Goal: Task Accomplishment & Management: Manage account settings

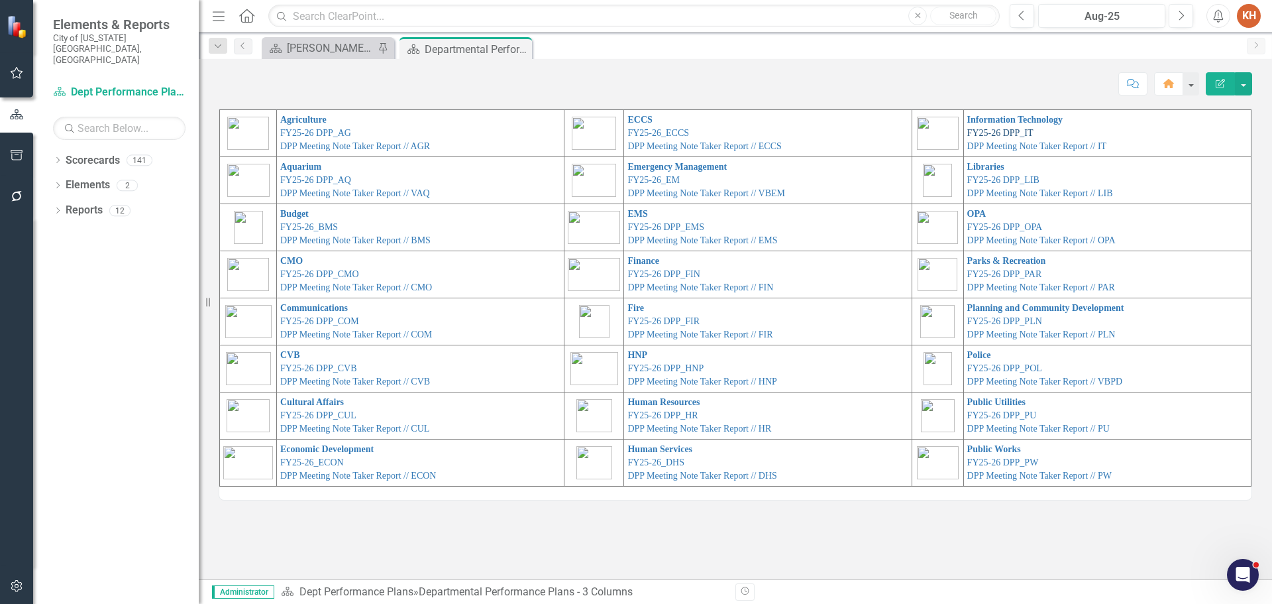
click at [1000, 132] on link "FY25-26 DPP_IT" at bounding box center [1000, 133] width 66 height 10
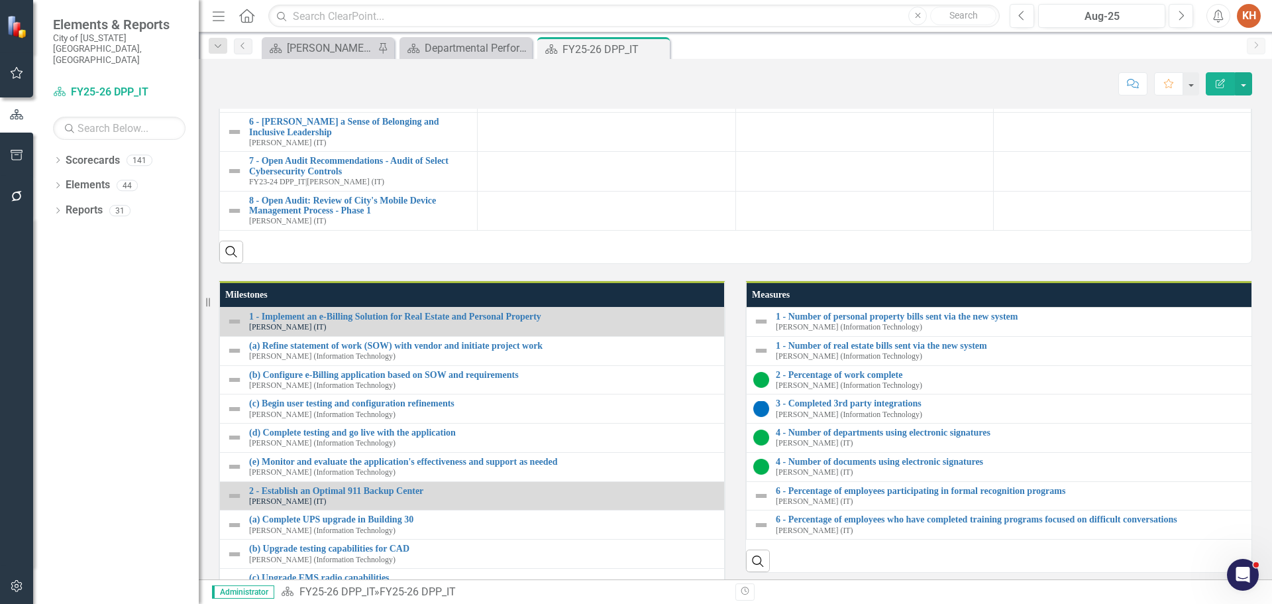
scroll to position [1147, 0]
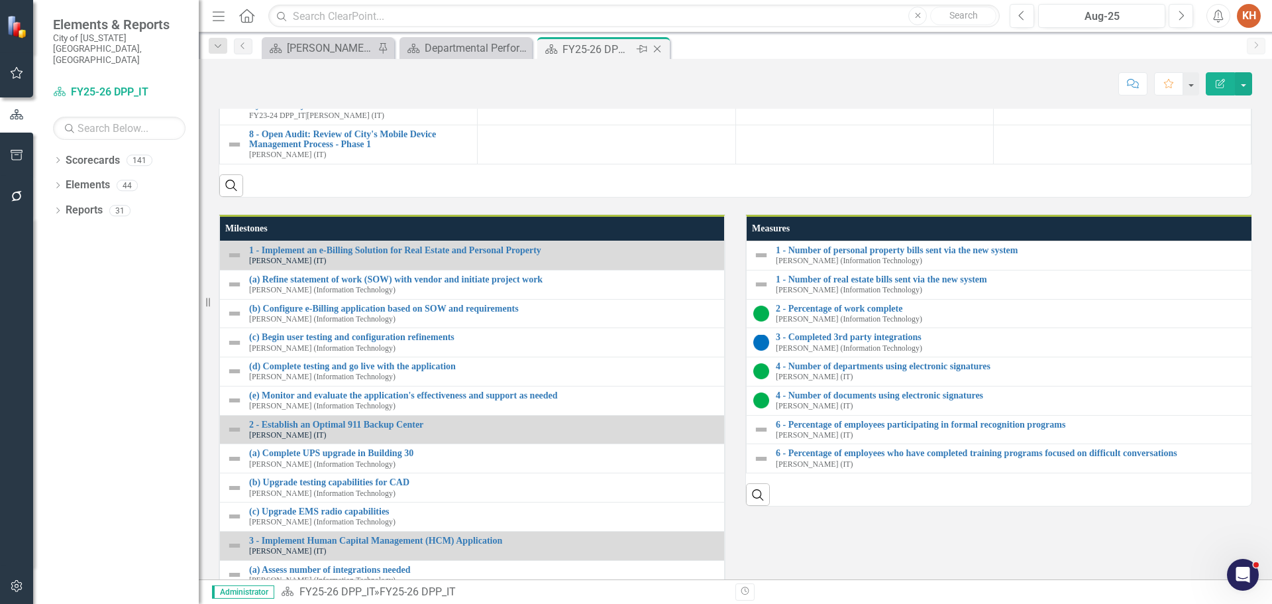
click at [662, 51] on icon "Close" at bounding box center [657, 49] width 13 height 11
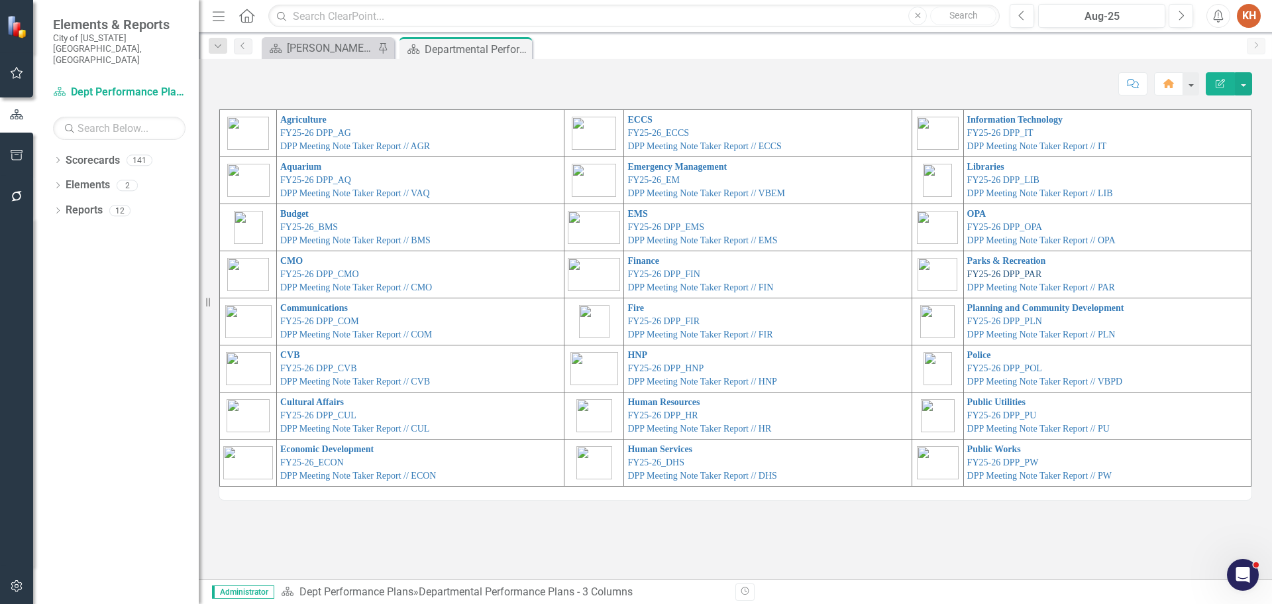
click at [994, 272] on link "FY25-26 DPP_PAR" at bounding box center [1004, 274] width 75 height 10
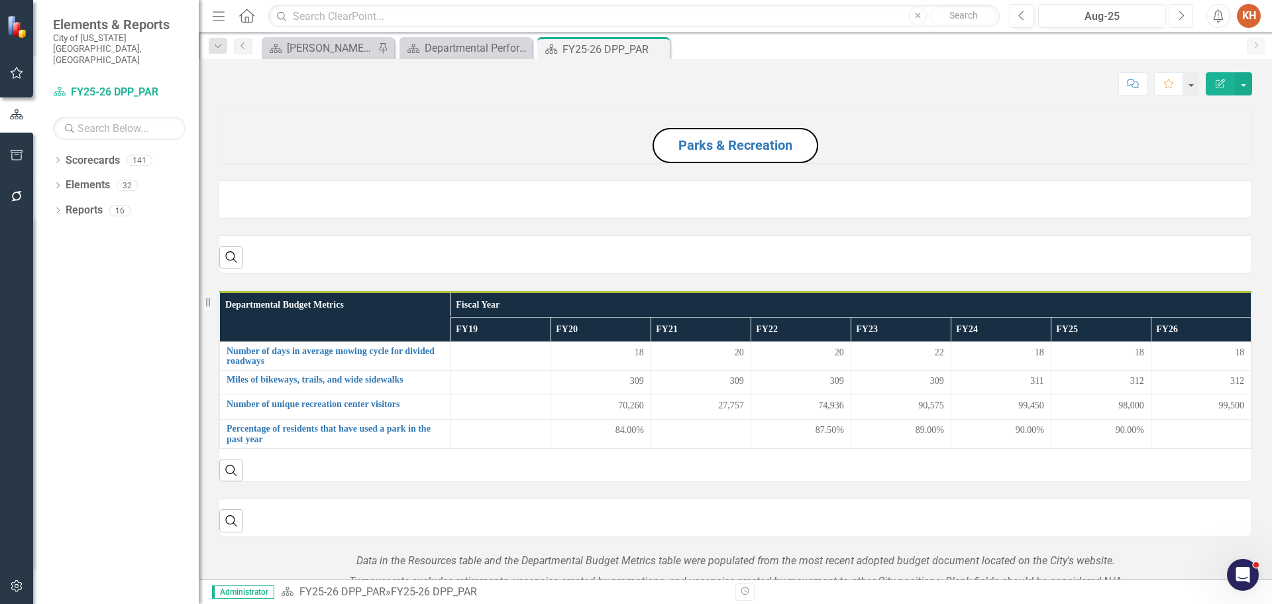
click at [1183, 16] on icon "Next" at bounding box center [1180, 16] width 7 height 12
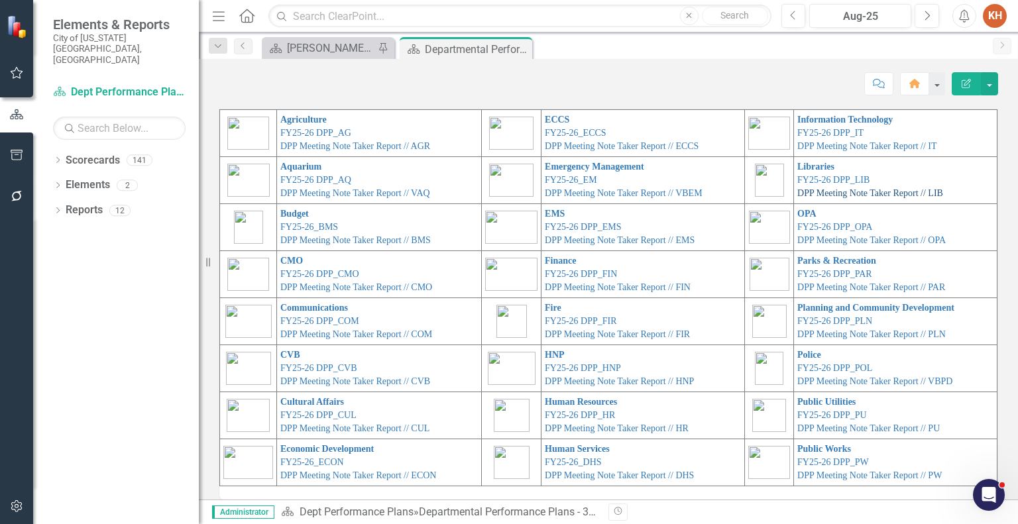
click at [814, 191] on link "DPP Meeting Note Taker Report // LIB" at bounding box center [870, 193] width 146 height 10
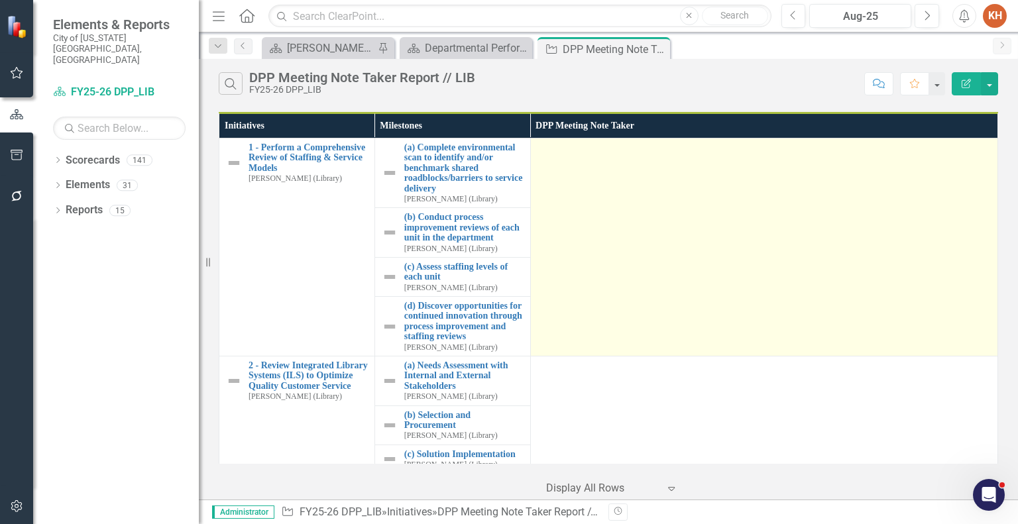
click at [790, 274] on td at bounding box center [763, 247] width 467 height 218
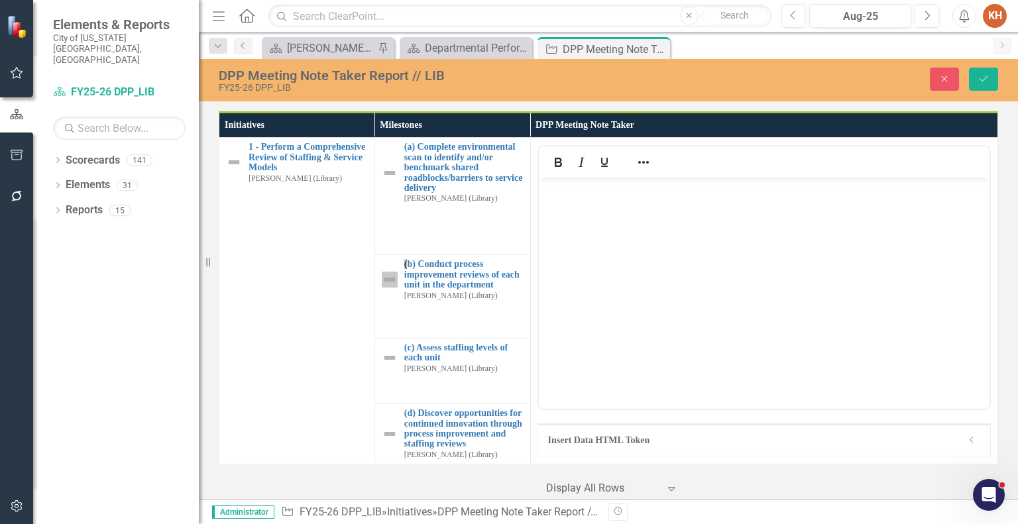
click at [711, 261] on body "Rich Text Area. Press ALT-0 for help." at bounding box center [763, 277] width 450 height 199
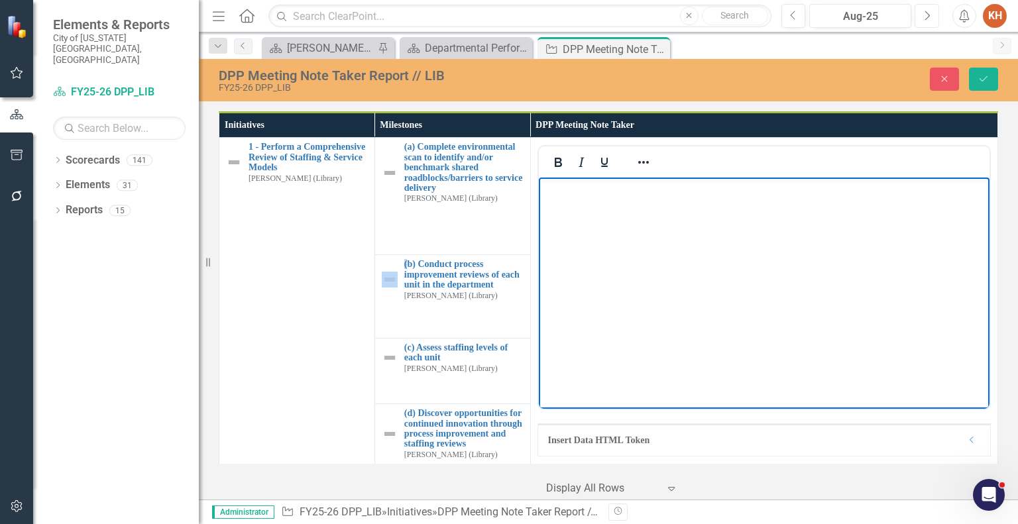
click at [929, 15] on icon "button" at bounding box center [927, 15] width 5 height 9
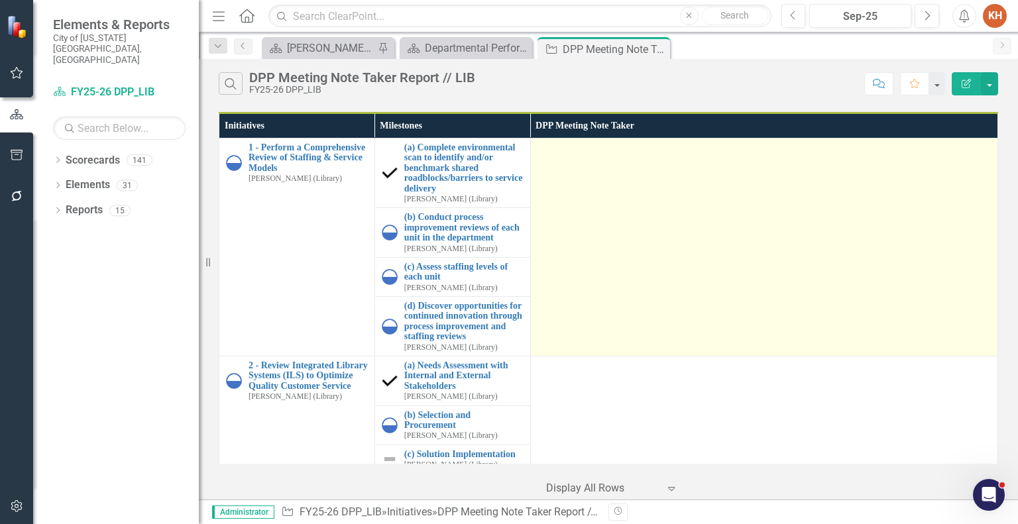
click at [700, 254] on td at bounding box center [763, 247] width 467 height 218
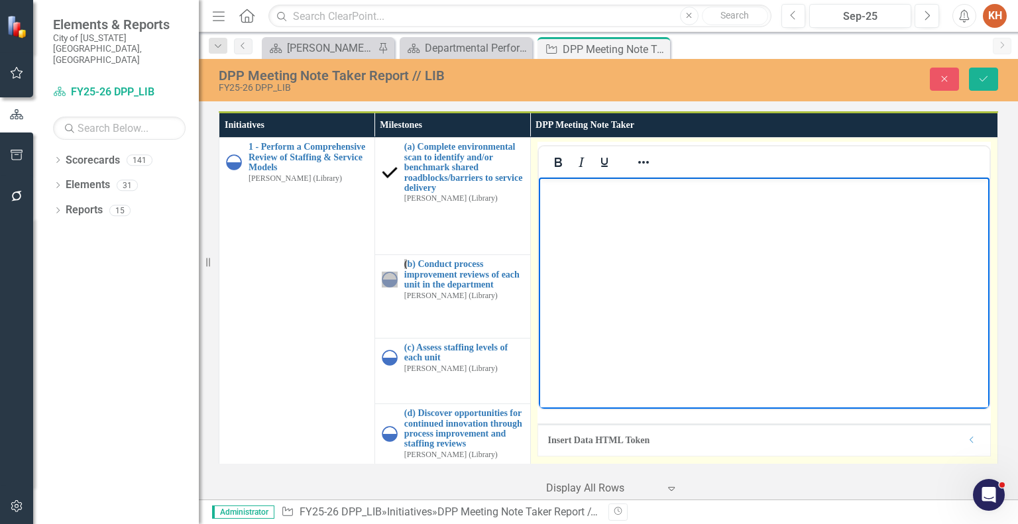
click at [701, 264] on body "Rich Text Area. Press ALT-0 for help." at bounding box center [763, 277] width 450 height 199
click at [639, 163] on icon "Reveal or hide additional toolbar items" at bounding box center [643, 162] width 16 height 16
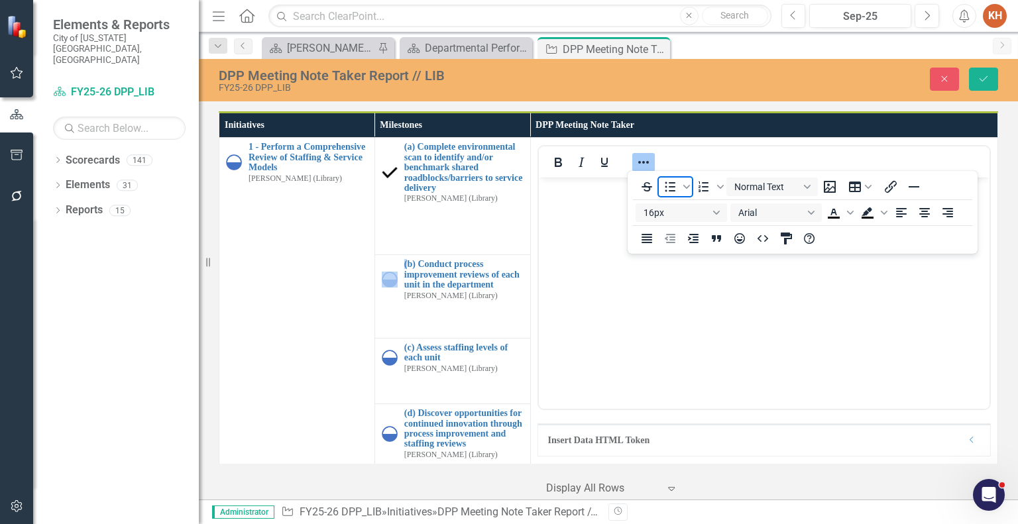
click at [668, 187] on icon "Bullet list" at bounding box center [670, 187] width 11 height 10
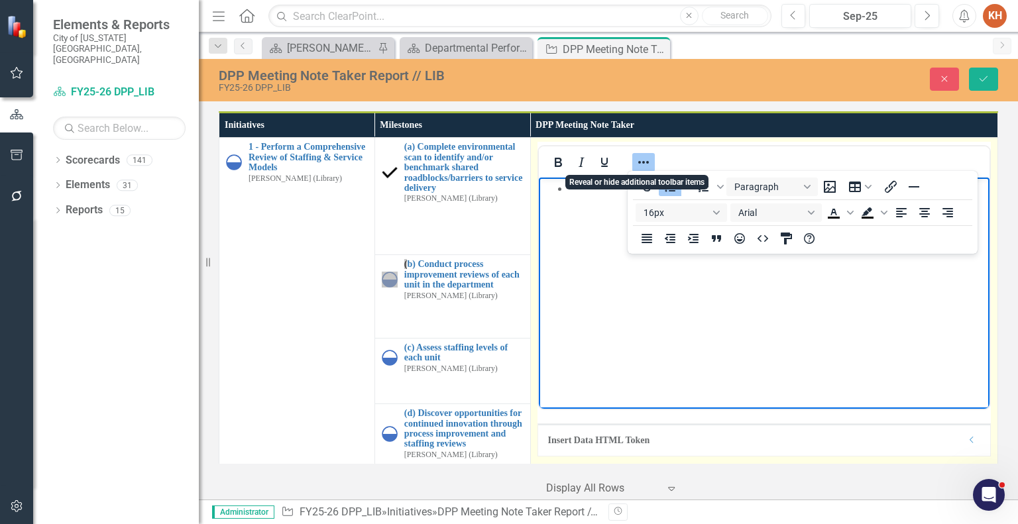
click at [641, 162] on icon "Reveal or hide additional toolbar items" at bounding box center [643, 162] width 16 height 16
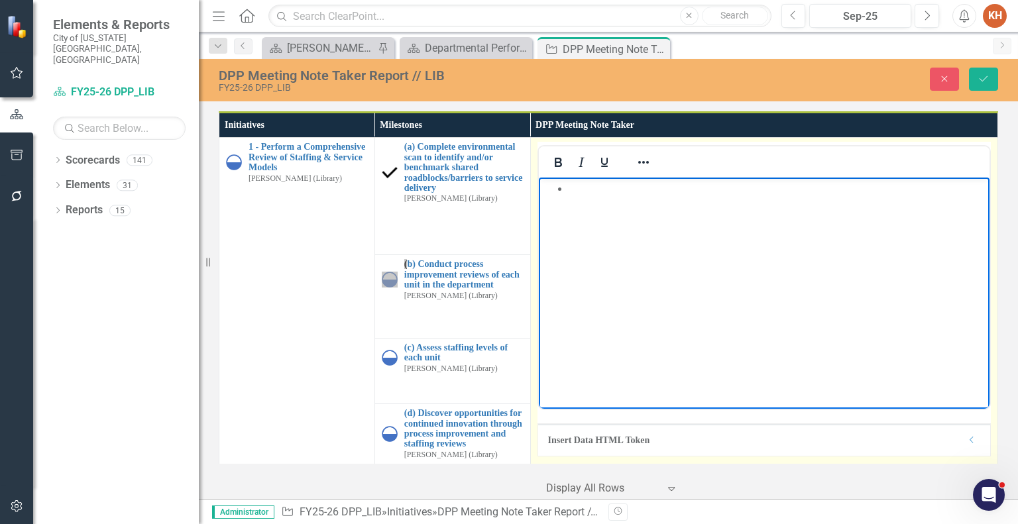
click at [660, 202] on body "Rich Text Area. Press ALT-0 for help." at bounding box center [763, 277] width 450 height 199
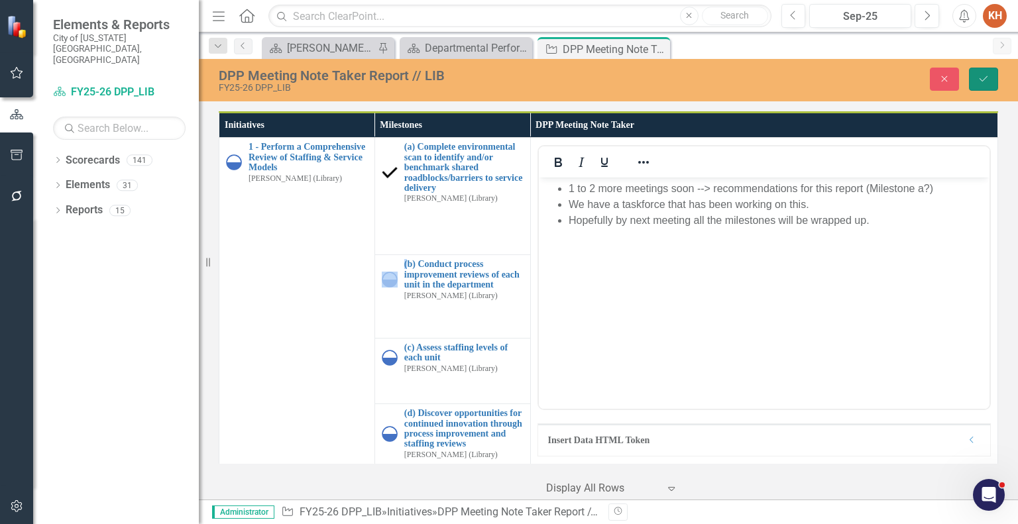
click at [977, 76] on icon "Save" at bounding box center [983, 78] width 12 height 9
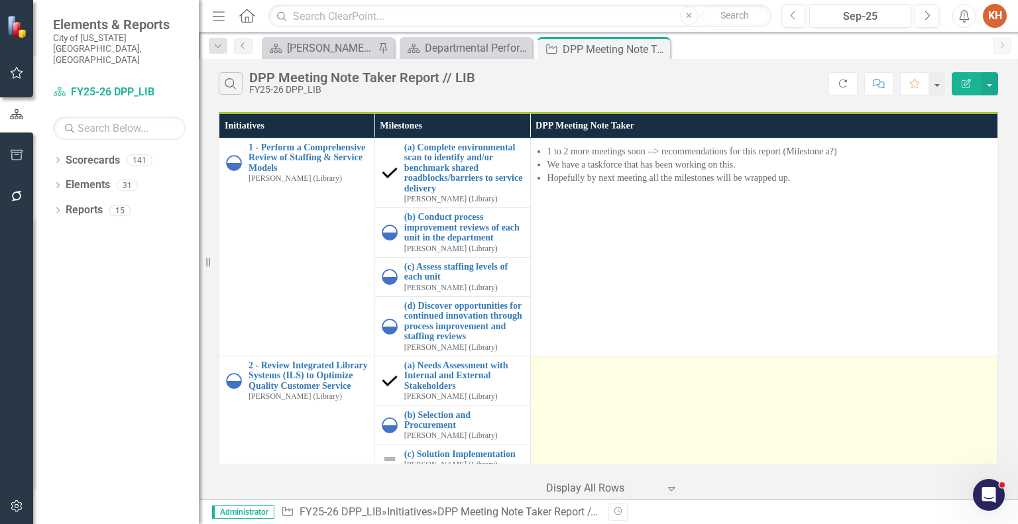
click at [679, 399] on td at bounding box center [763, 439] width 467 height 167
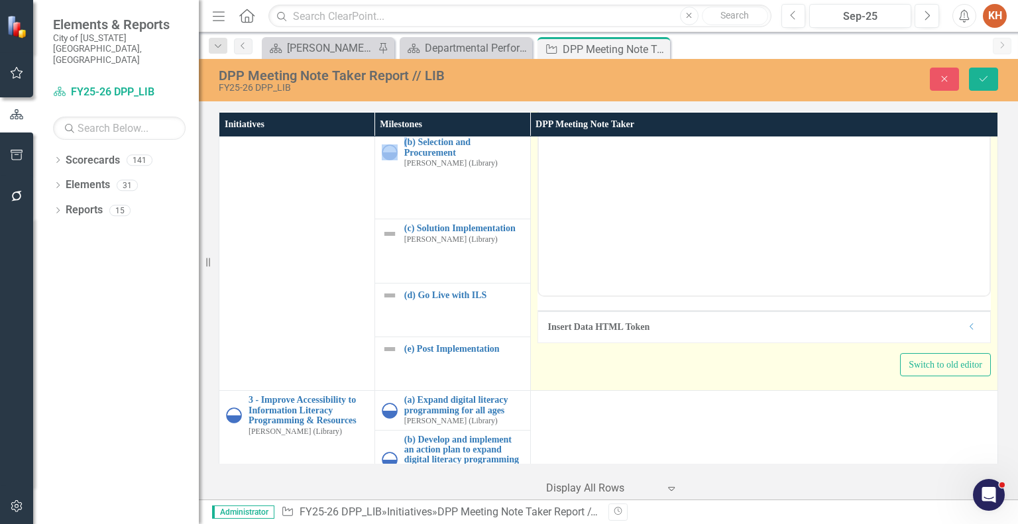
scroll to position [199, 0]
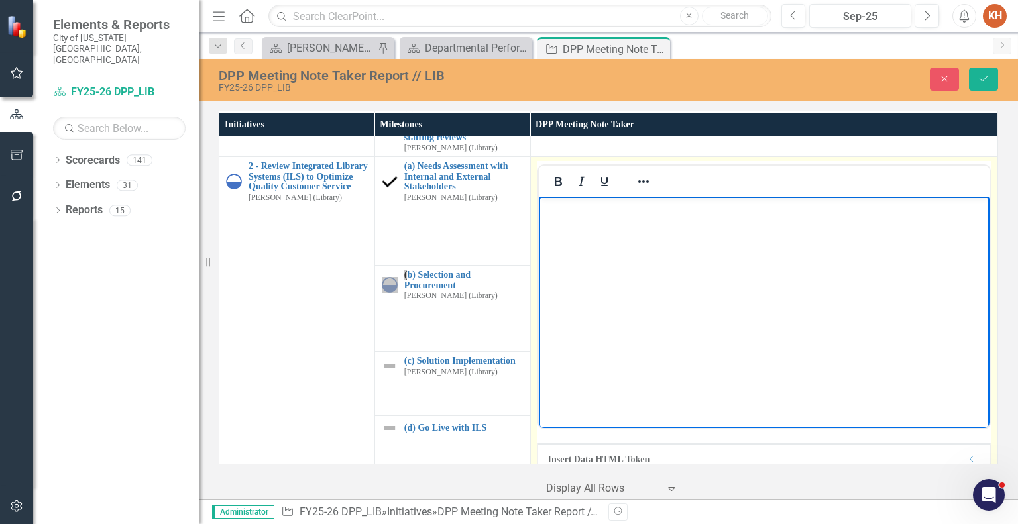
click at [676, 316] on body "Rich Text Area. Press ALT-0 for help." at bounding box center [763, 296] width 450 height 199
click at [639, 185] on icon "Reveal or hide additional toolbar items" at bounding box center [643, 182] width 16 height 16
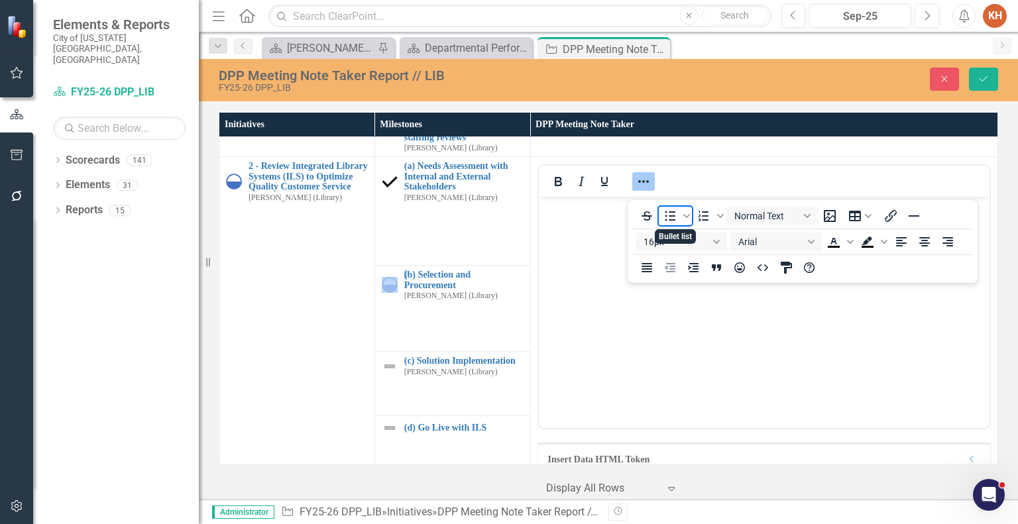
click at [668, 217] on icon "Bullet list" at bounding box center [670, 216] width 16 height 16
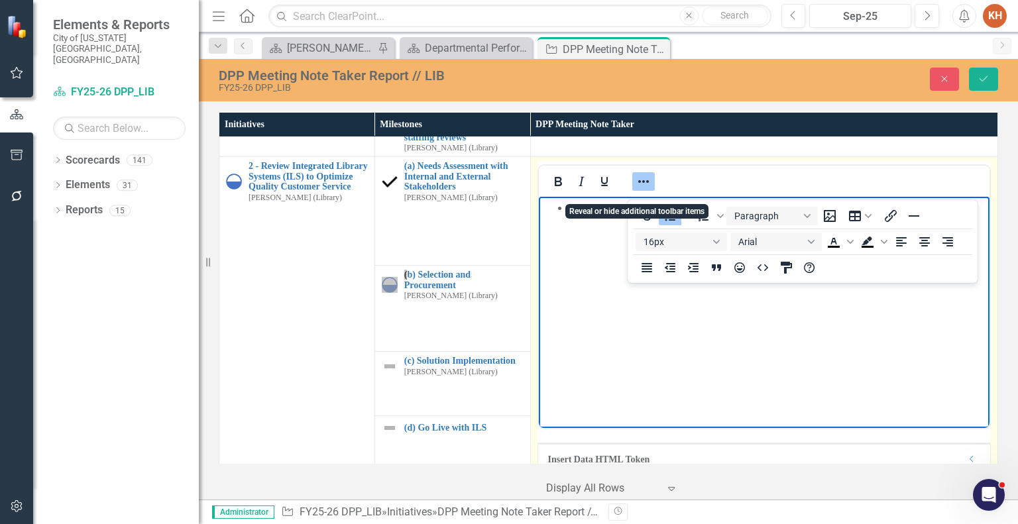
click at [641, 189] on icon "Reveal or hide additional toolbar items" at bounding box center [643, 182] width 16 height 16
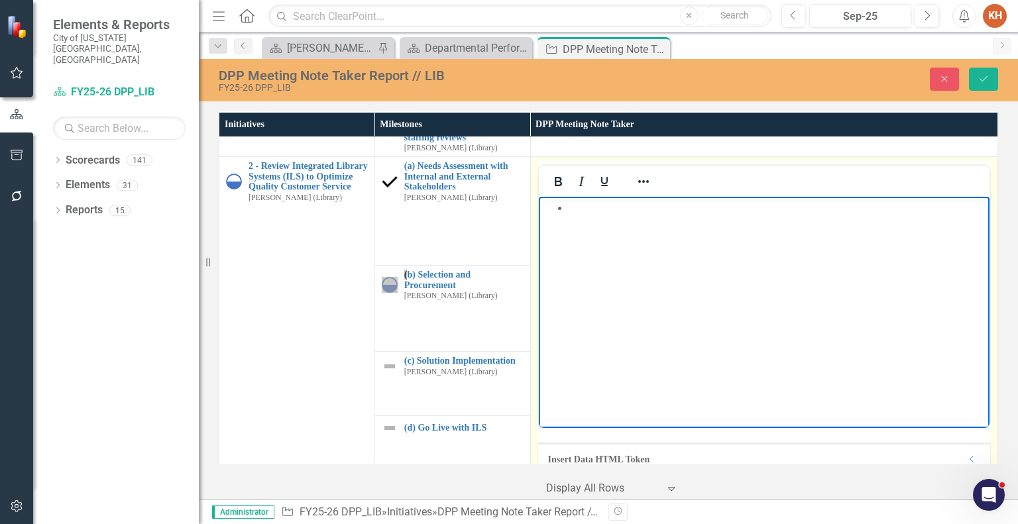
click at [659, 216] on body "Rich Text Area. Press ALT-0 for help." at bounding box center [763, 296] width 450 height 199
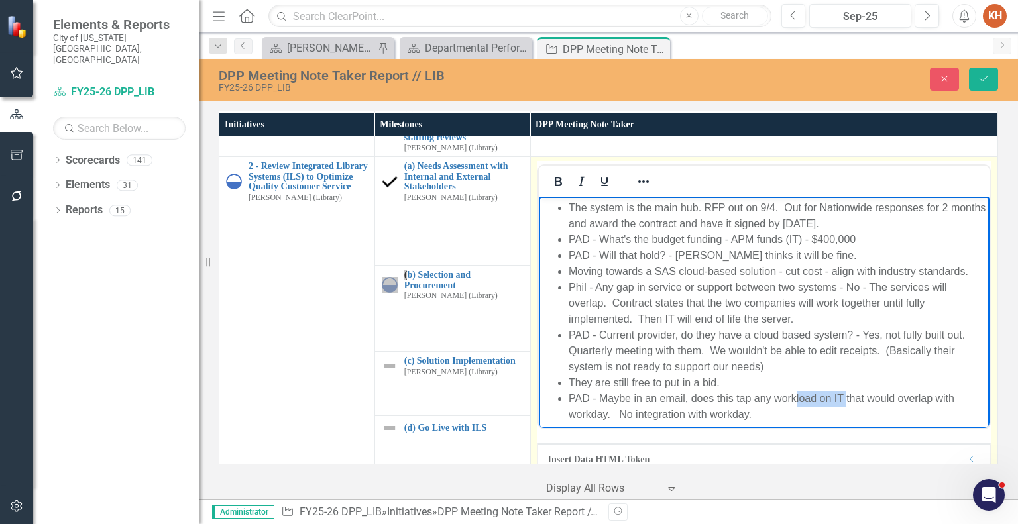
drag, startPoint x: 794, startPoint y: 399, endPoint x: 845, endPoint y: 394, distance: 51.2
click at [845, 394] on li "PAD - Maybe in an email, does this tap any workload on IT that would overlap wi…" at bounding box center [776, 407] width 417 height 32
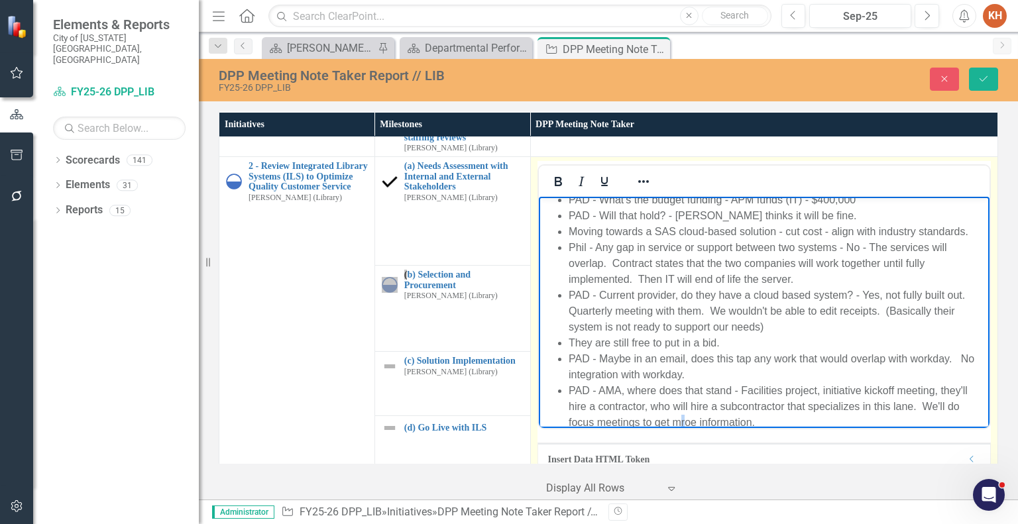
scroll to position [56, 0]
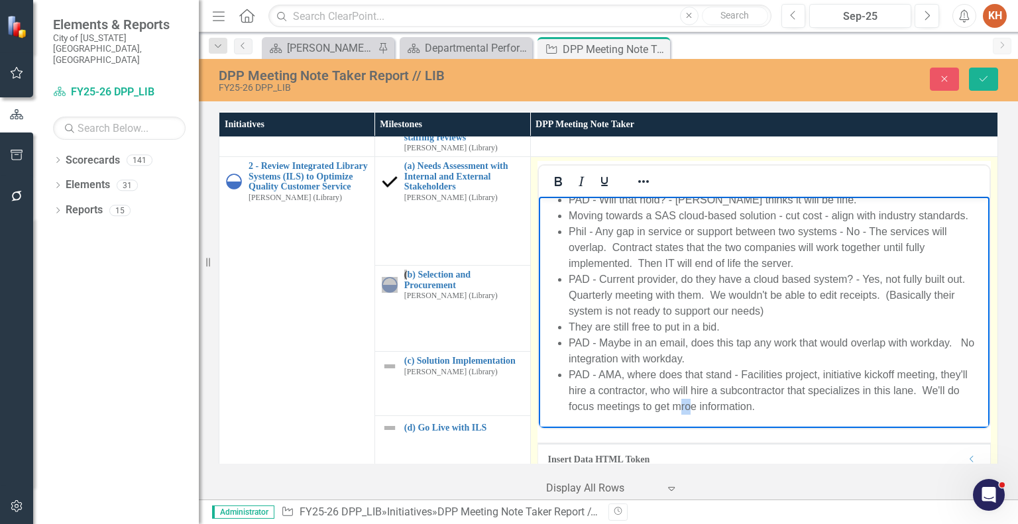
drag, startPoint x: 680, startPoint y: 421, endPoint x: 692, endPoint y: 409, distance: 16.9
click at [692, 409] on li "PAD - AMA, where does that stand - Facilities project, initiative kickoff meeti…" at bounding box center [776, 391] width 417 height 48
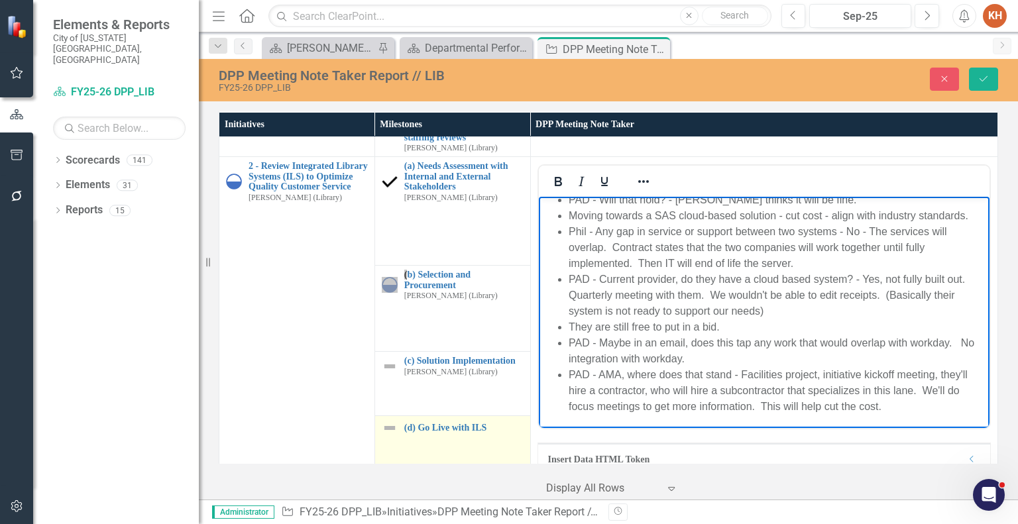
scroll to position [265, 0]
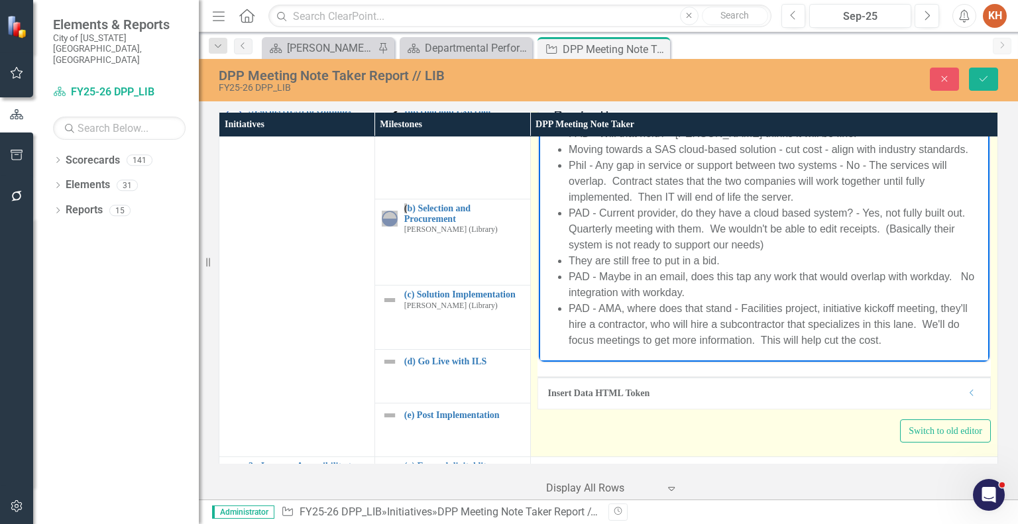
click at [898, 343] on li "PAD - AMA, where does that stand - Facilities project, initiative kickoff meeti…" at bounding box center [776, 325] width 417 height 48
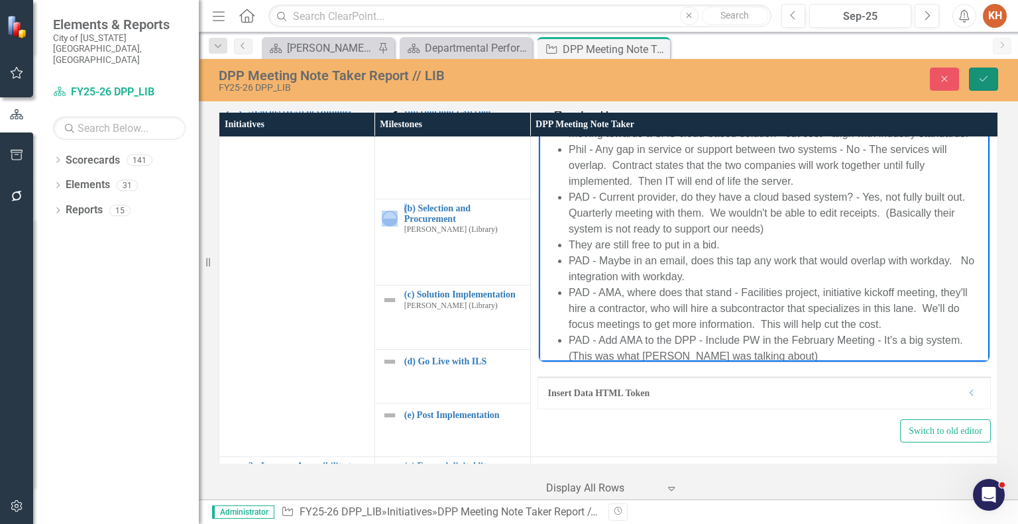
click at [980, 85] on button "Save" at bounding box center [983, 79] width 29 height 23
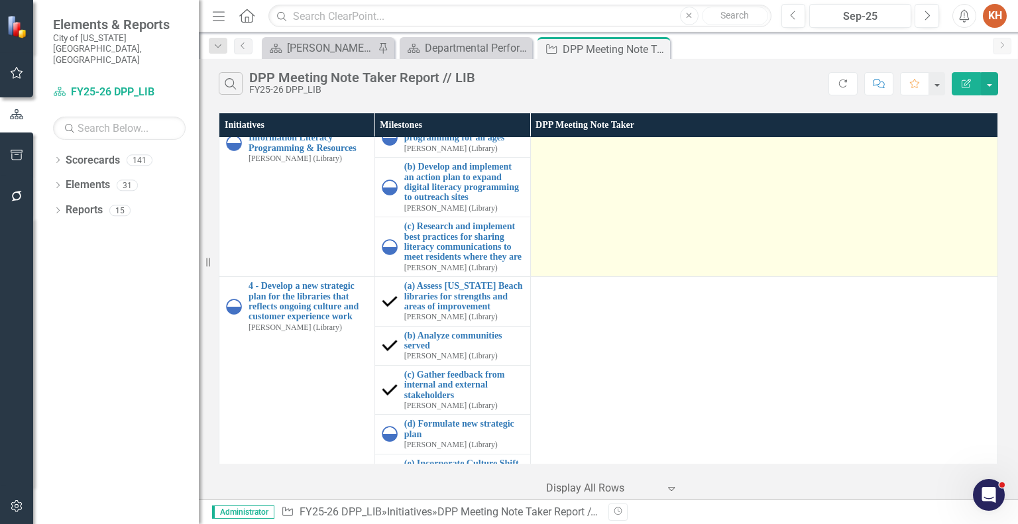
scroll to position [397, 0]
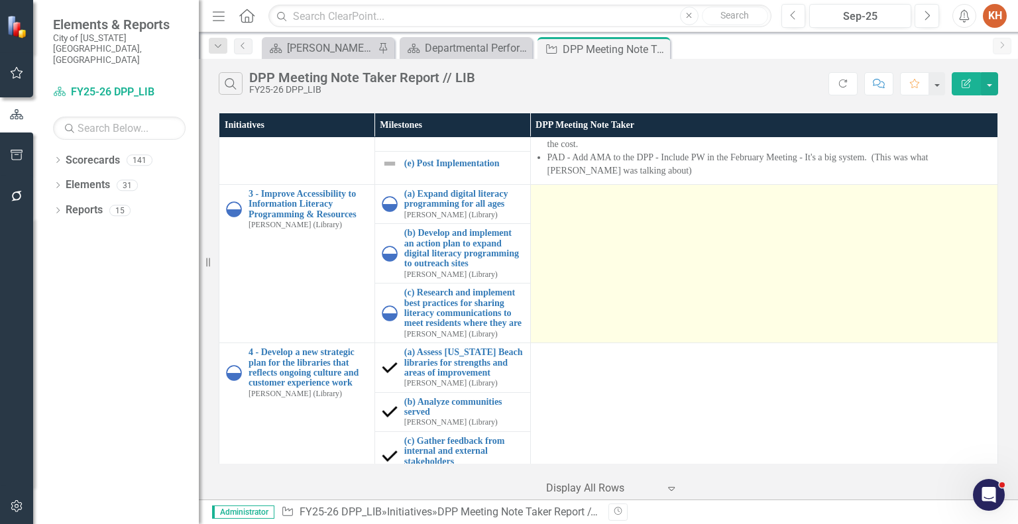
click at [633, 293] on td at bounding box center [763, 264] width 467 height 158
click at [631, 293] on td at bounding box center [763, 264] width 467 height 158
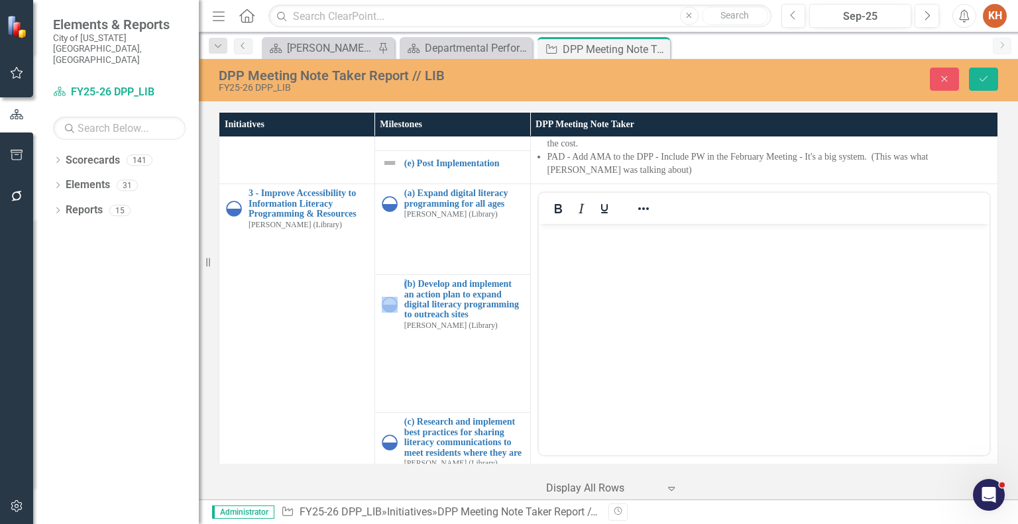
scroll to position [0, 0]
click at [678, 305] on body "Rich Text Area. Press ALT-0 for help." at bounding box center [763, 323] width 450 height 199
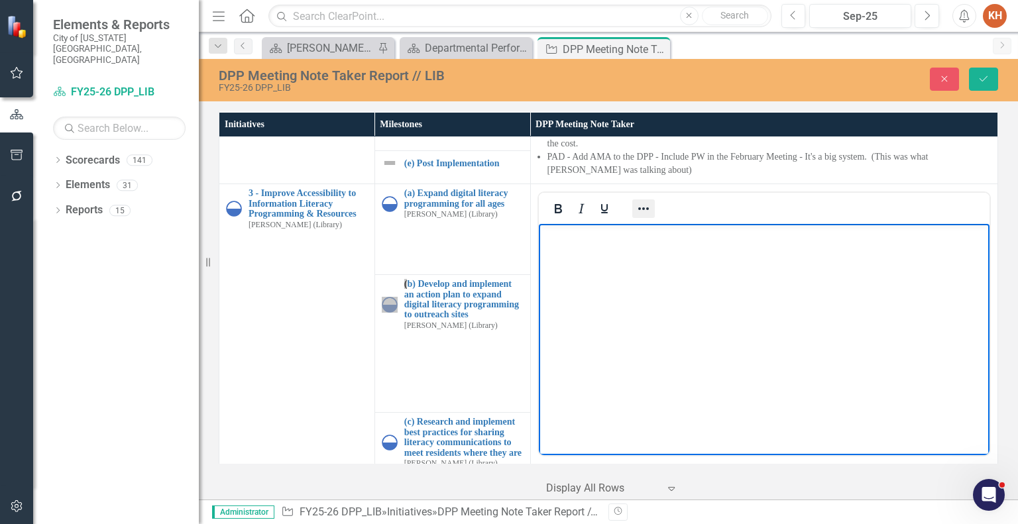
click at [639, 210] on icon "Reveal or hide additional toolbar items" at bounding box center [643, 208] width 11 height 3
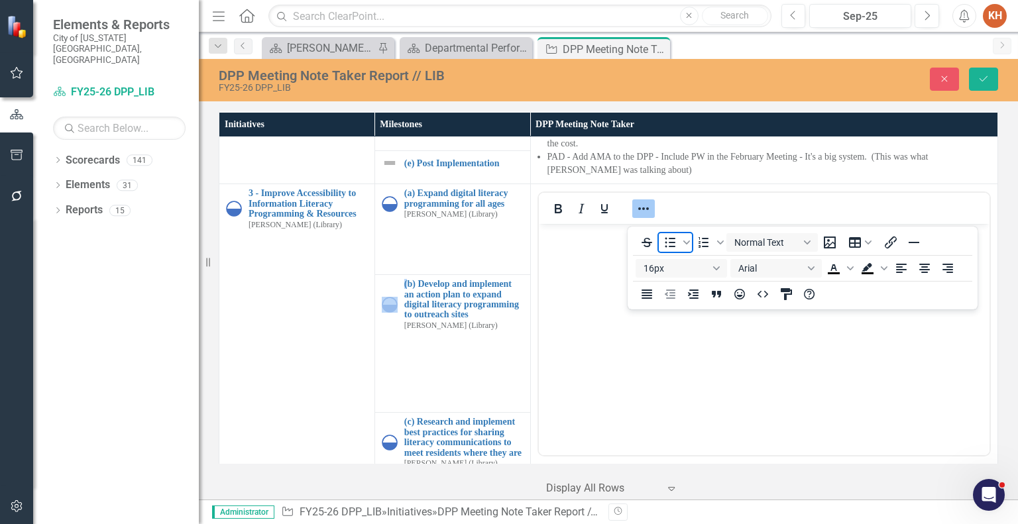
click at [672, 243] on icon "Bullet list" at bounding box center [670, 243] width 16 height 16
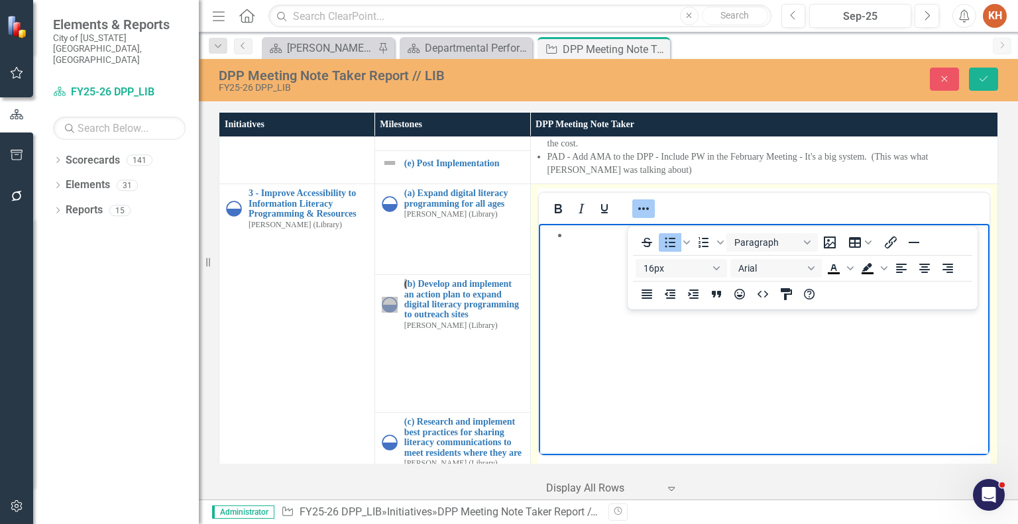
click at [594, 233] on li "Rich Text Area. Press ALT-0 for help." at bounding box center [776, 235] width 417 height 16
click at [639, 217] on icon "Reveal or hide additional toolbar items" at bounding box center [643, 209] width 16 height 16
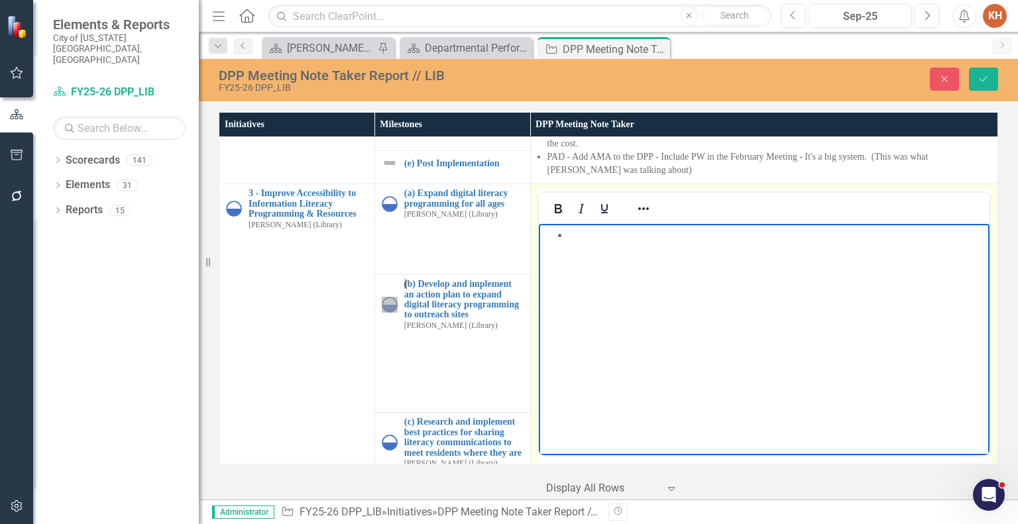
click at [616, 239] on li "Rich Text Area. Press ALT-0 for help." at bounding box center [776, 235] width 417 height 16
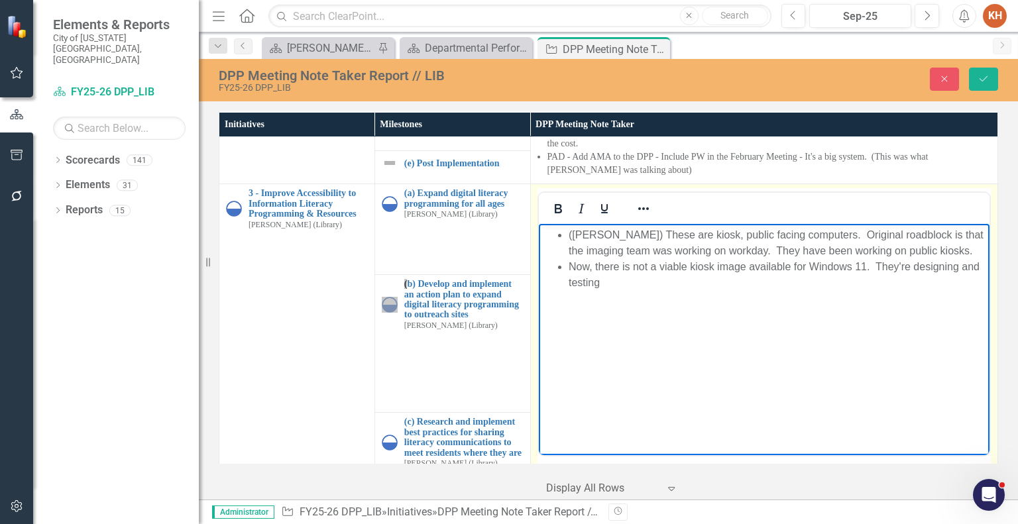
click at [898, 266] on li "Now, there is not a viable kiosk image available for Windows 11. They're design…" at bounding box center [776, 275] width 417 height 32
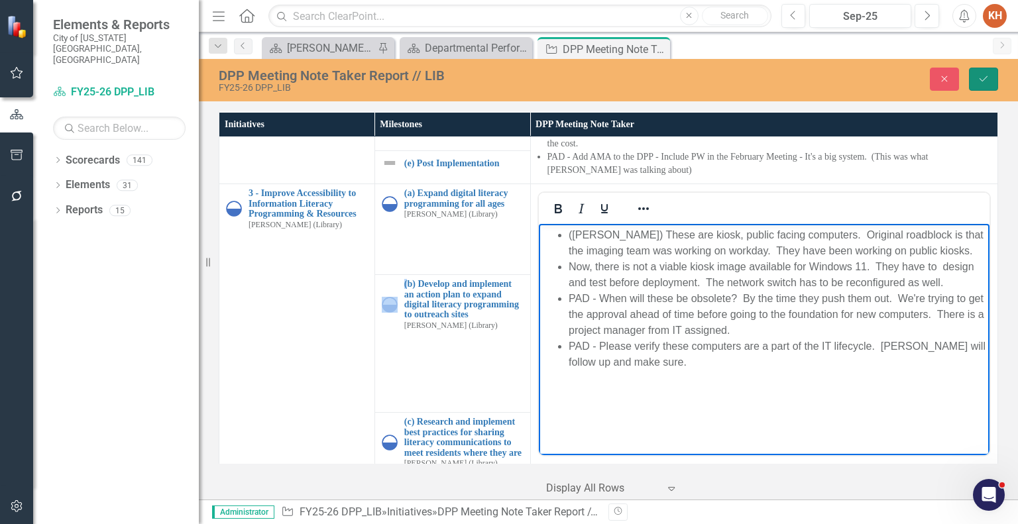
click at [996, 79] on button "Save" at bounding box center [983, 79] width 29 height 23
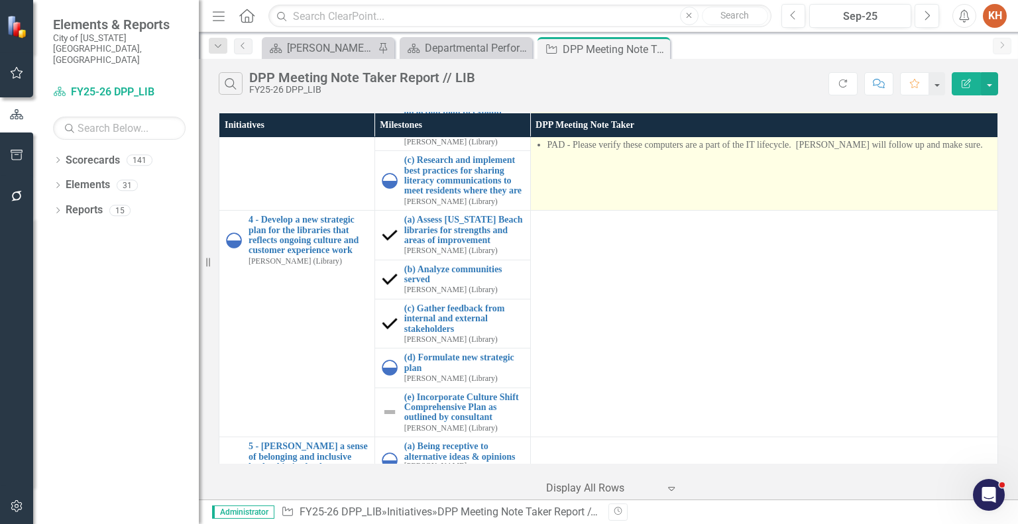
scroll to position [397, 0]
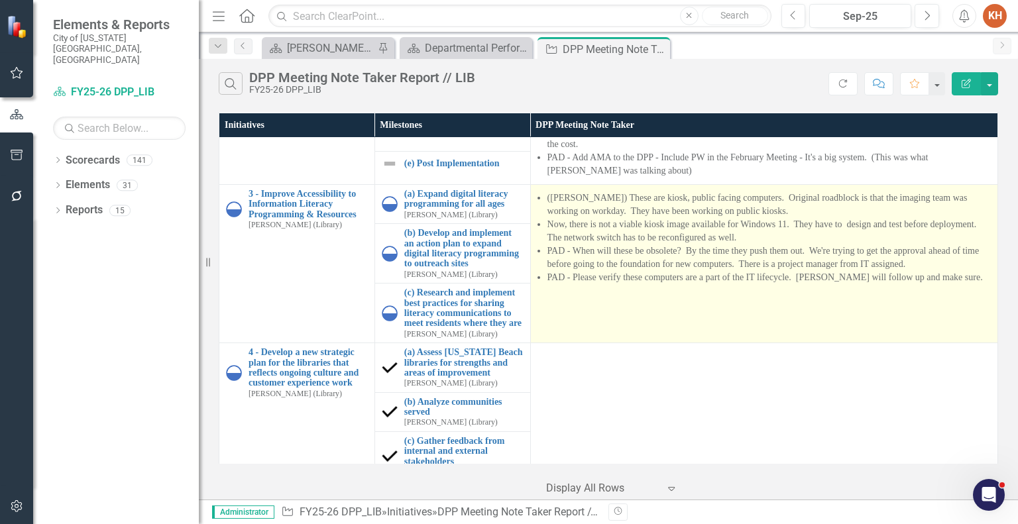
click at [761, 270] on li "PAD - When will these be obsolete? By the time they push them out. We're trying…" at bounding box center [768, 257] width 443 height 26
click at [763, 268] on li "PAD - When will these be obsolete? By the time they push them out. We're trying…" at bounding box center [768, 257] width 443 height 26
click at [731, 296] on td "([PERSON_NAME]) These are kiosk, public facing computers. Original roadblock is…" at bounding box center [763, 264] width 467 height 158
click at [731, 295] on td "([PERSON_NAME]) These are kiosk, public facing computers. Original roadblock is…" at bounding box center [763, 264] width 467 height 158
click at [676, 244] on li "Now, there is not a viable kiosk image available for Windows 11. They have to d…" at bounding box center [768, 231] width 443 height 26
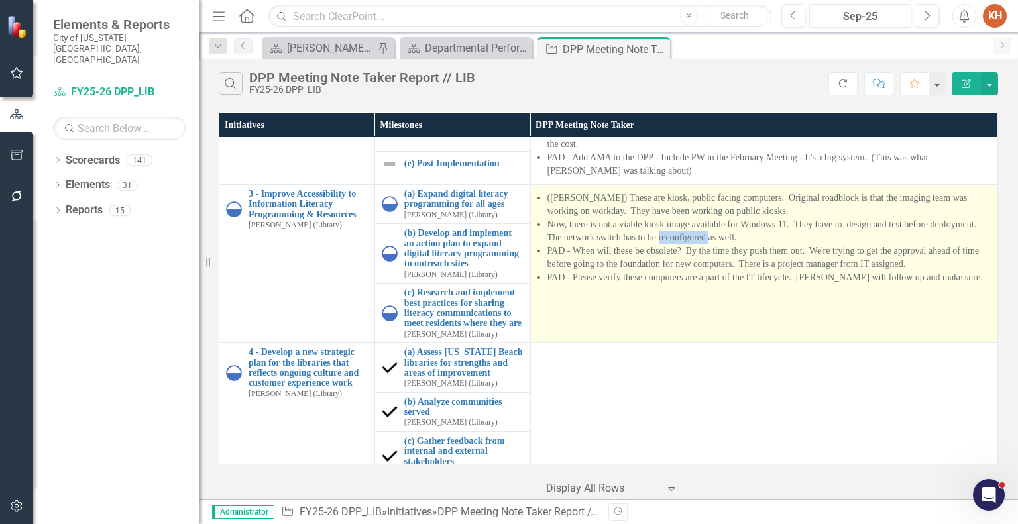
click at [676, 244] on li "Now, there is not a viable kiosk image available for Windows 11. They have to d…" at bounding box center [768, 231] width 443 height 26
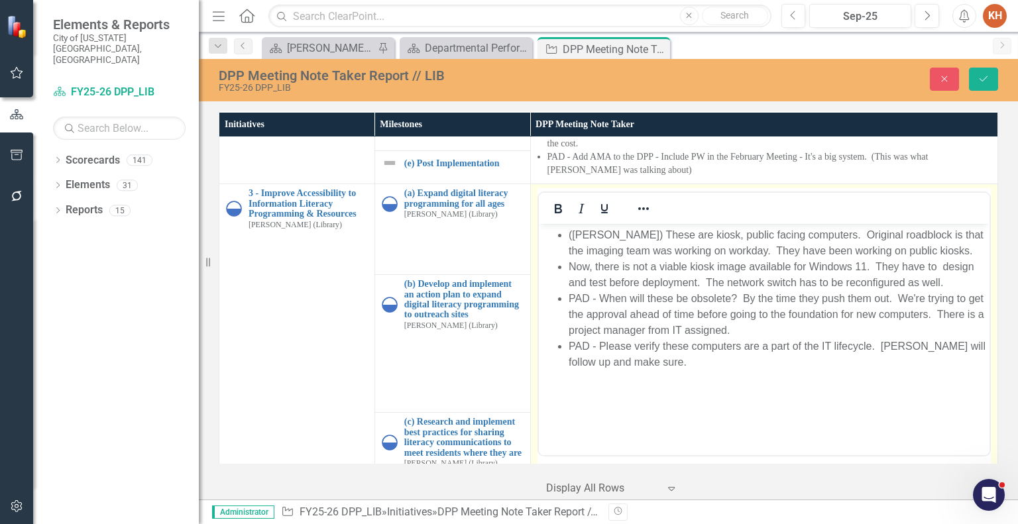
scroll to position [0, 0]
click at [706, 377] on body "([PERSON_NAME]) These are kiosk, public facing computers. Original roadblock is…" at bounding box center [763, 323] width 450 height 199
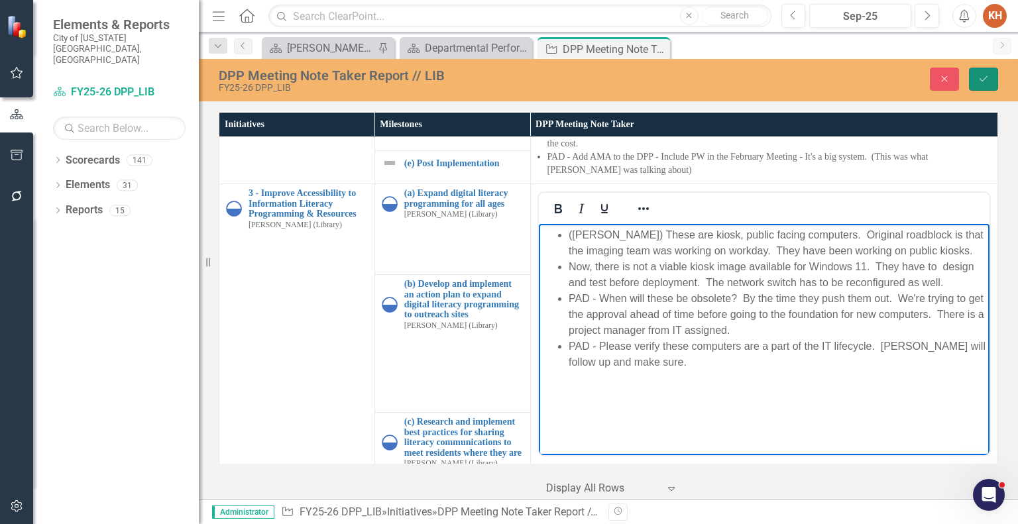
click at [980, 79] on icon "submit" at bounding box center [983, 78] width 8 height 5
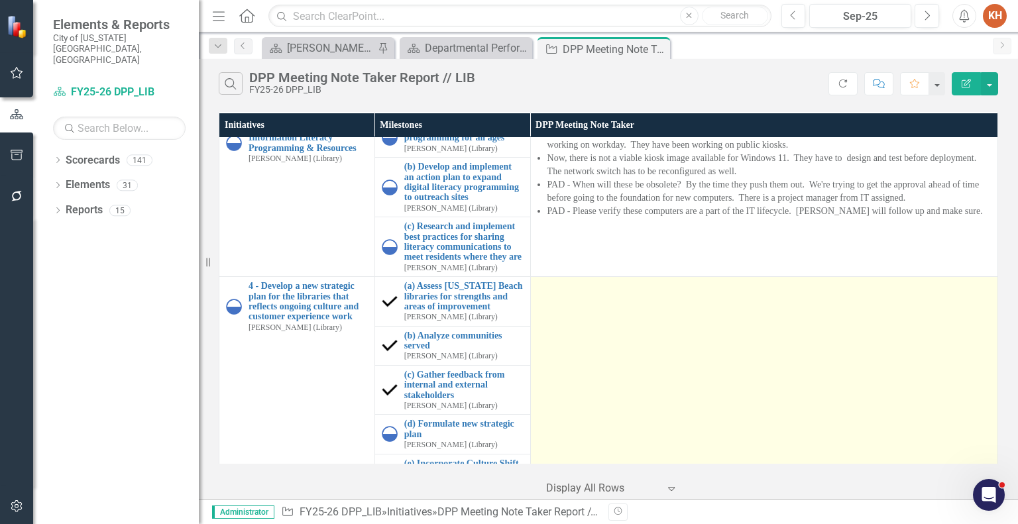
scroll to position [397, 0]
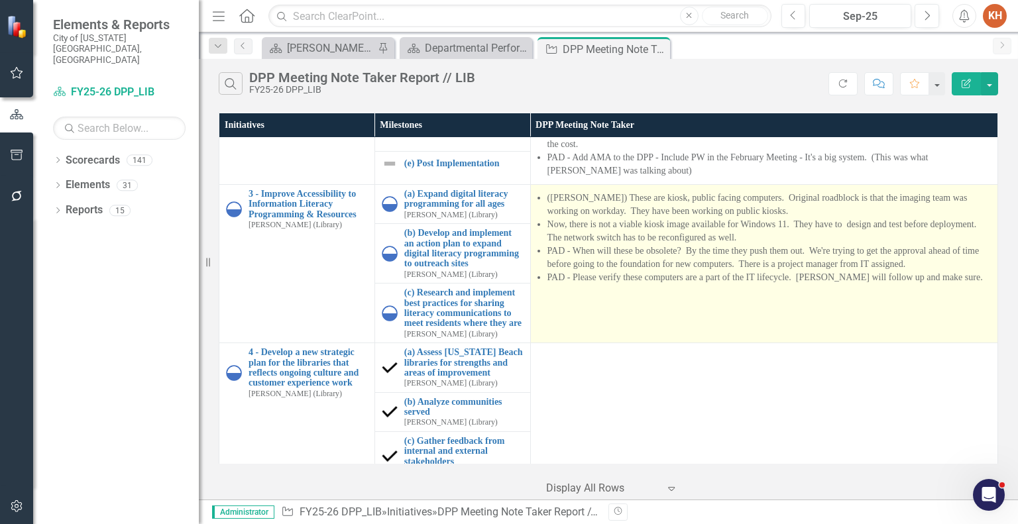
click at [593, 321] on td "([PERSON_NAME]) These are kiosk, public facing computers. Original roadblock is…" at bounding box center [763, 264] width 467 height 158
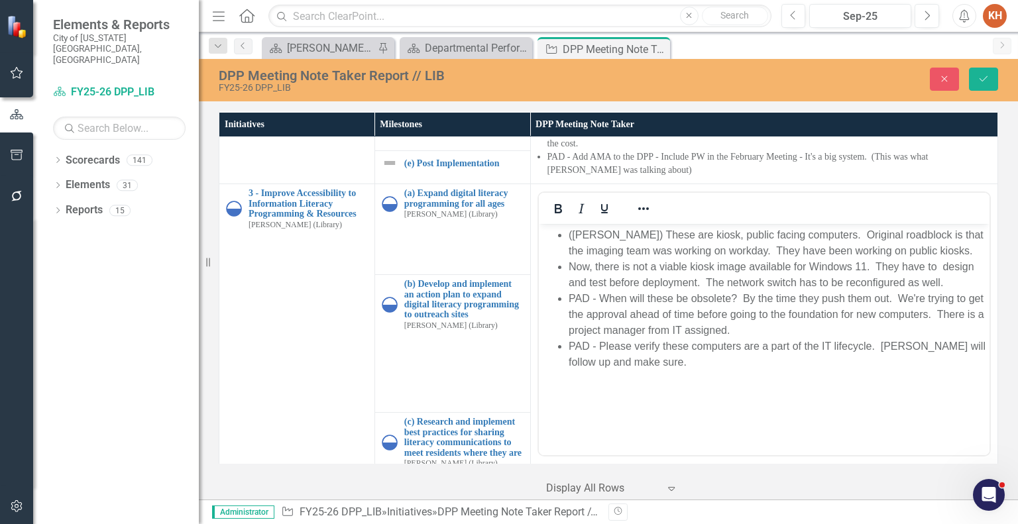
scroll to position [0, 0]
click at [742, 392] on body "([PERSON_NAME]) These are kiosk, public facing computers. Original roadblock is…" at bounding box center [763, 323] width 450 height 199
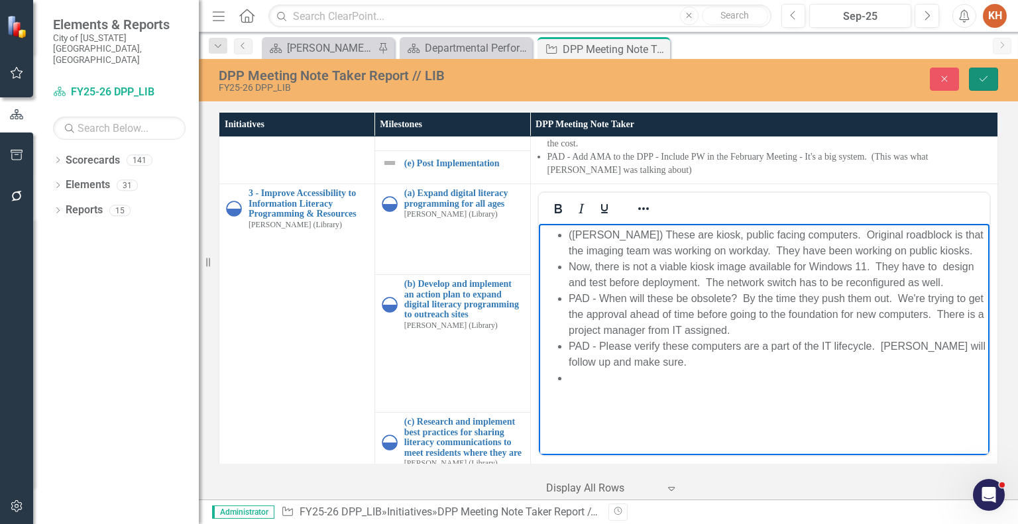
click at [993, 79] on button "Save" at bounding box center [983, 79] width 29 height 23
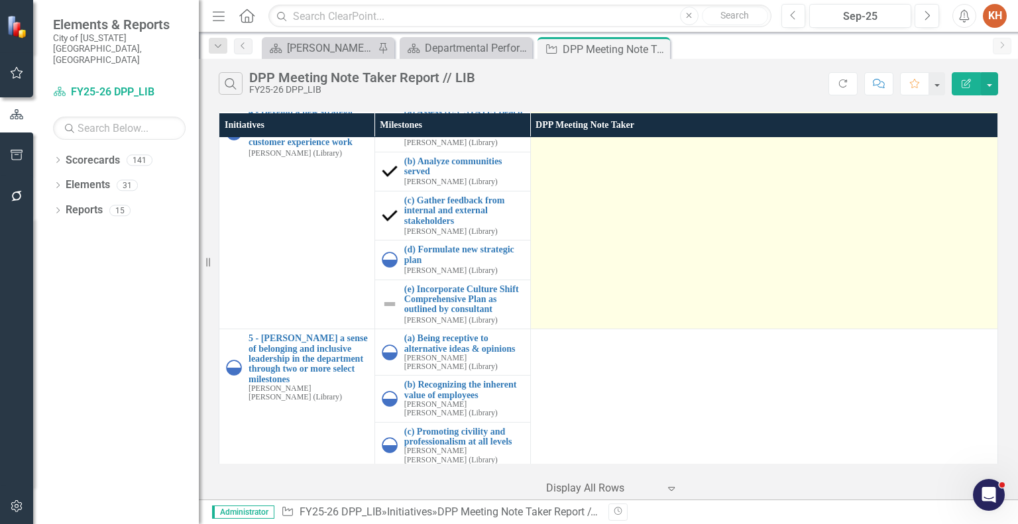
scroll to position [572, 0]
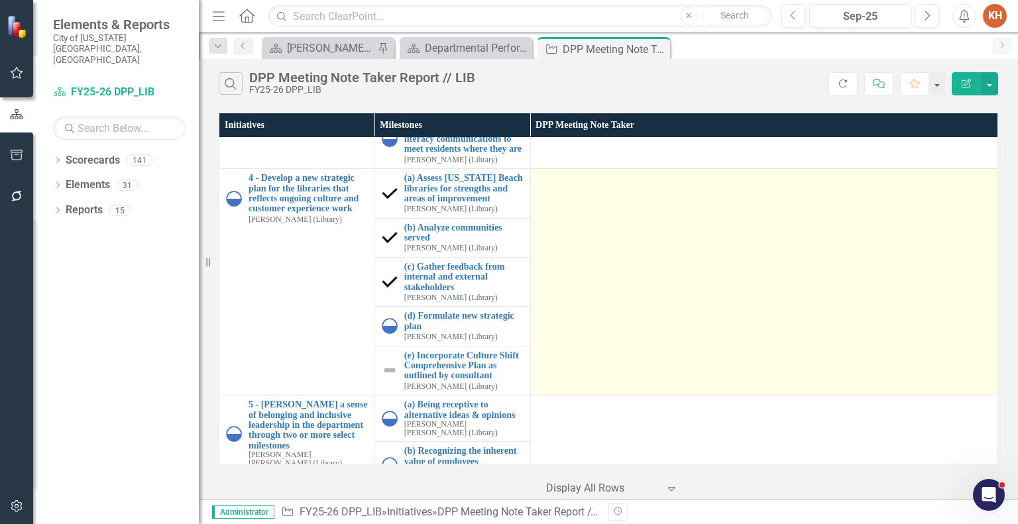
click at [759, 291] on td at bounding box center [763, 282] width 467 height 227
click at [761, 291] on td at bounding box center [763, 282] width 467 height 227
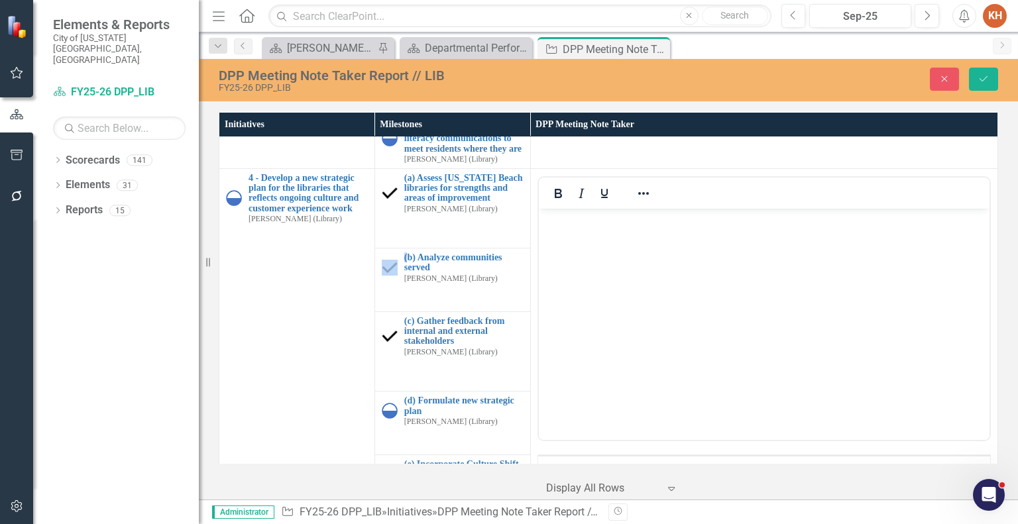
scroll to position [0, 0]
click at [625, 308] on body "Rich Text Area. Press ALT-0 for help." at bounding box center [763, 307] width 450 height 199
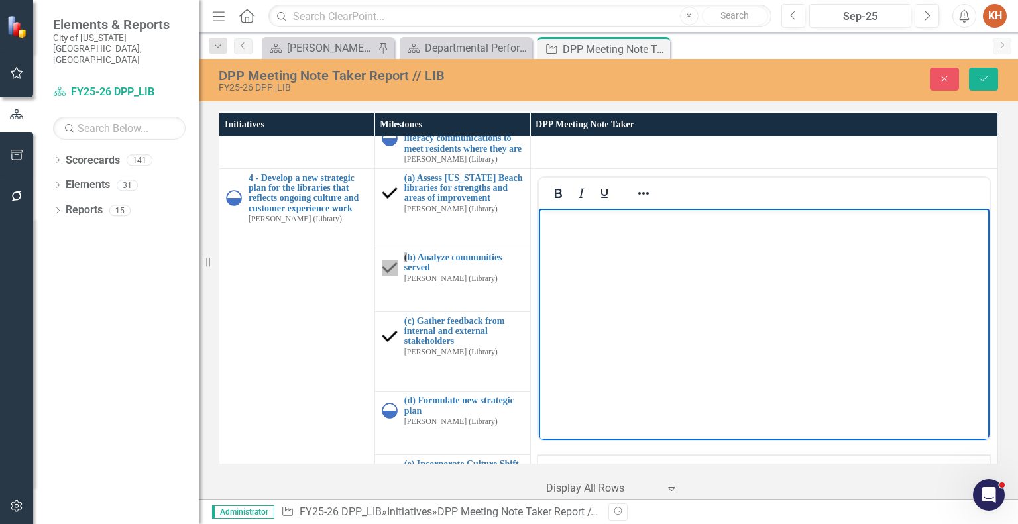
click at [707, 260] on body "Rich Text Area. Press ALT-0 for help." at bounding box center [763, 307] width 450 height 199
click at [638, 201] on icon "Reveal or hide additional toolbar items" at bounding box center [643, 193] width 16 height 16
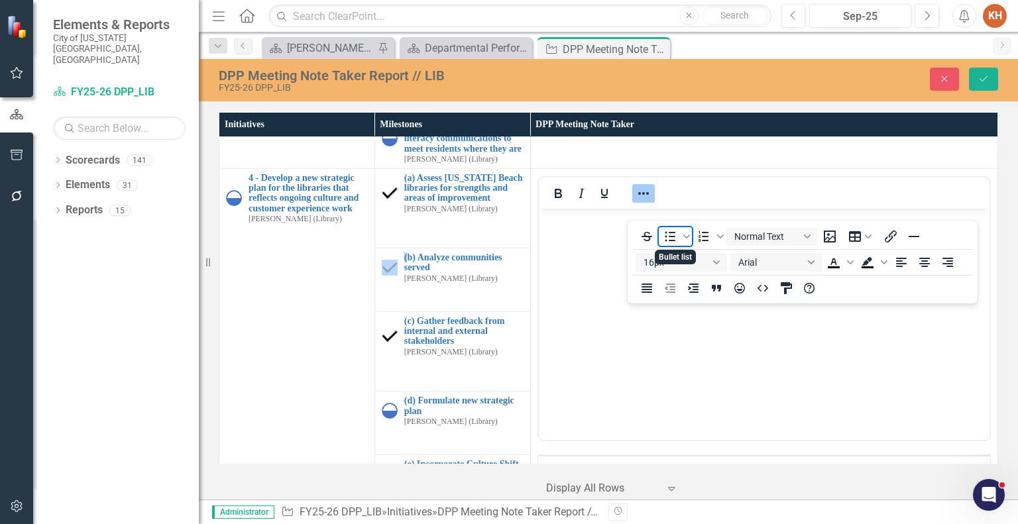
click at [668, 235] on icon "Bullet list" at bounding box center [670, 237] width 16 height 16
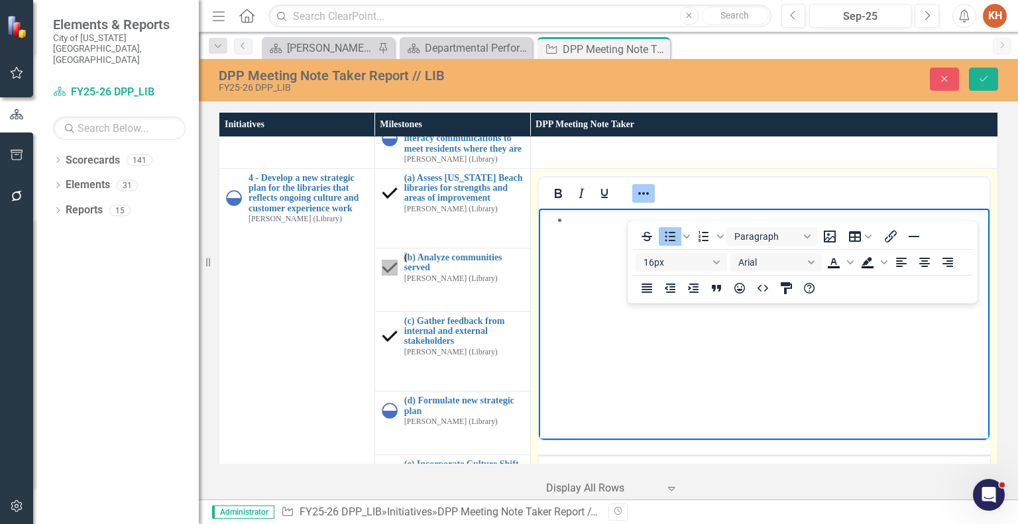
click at [640, 201] on icon "Reveal or hide additional toolbar items" at bounding box center [643, 193] width 16 height 16
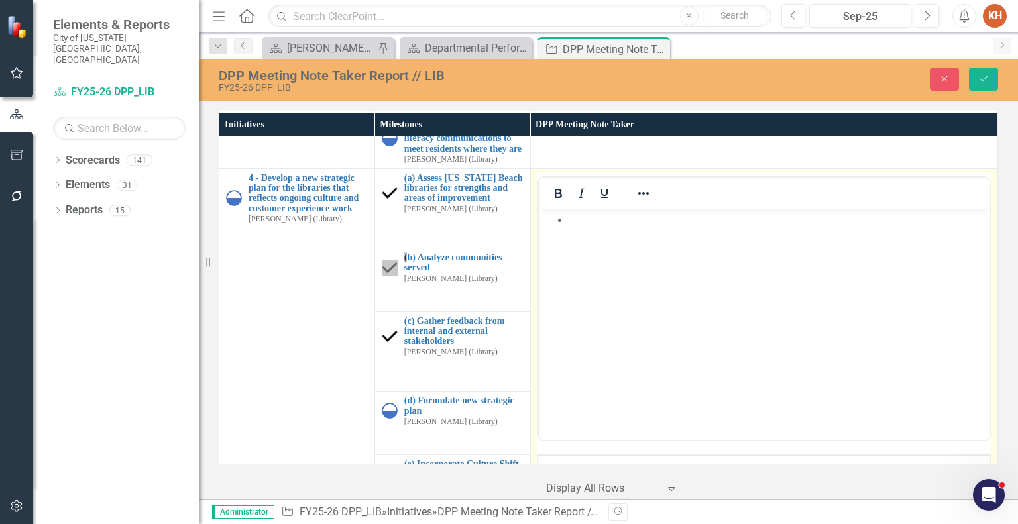
click at [634, 244] on body "Rich Text Area. Press ALT-0 for help." at bounding box center [763, 307] width 450 height 199
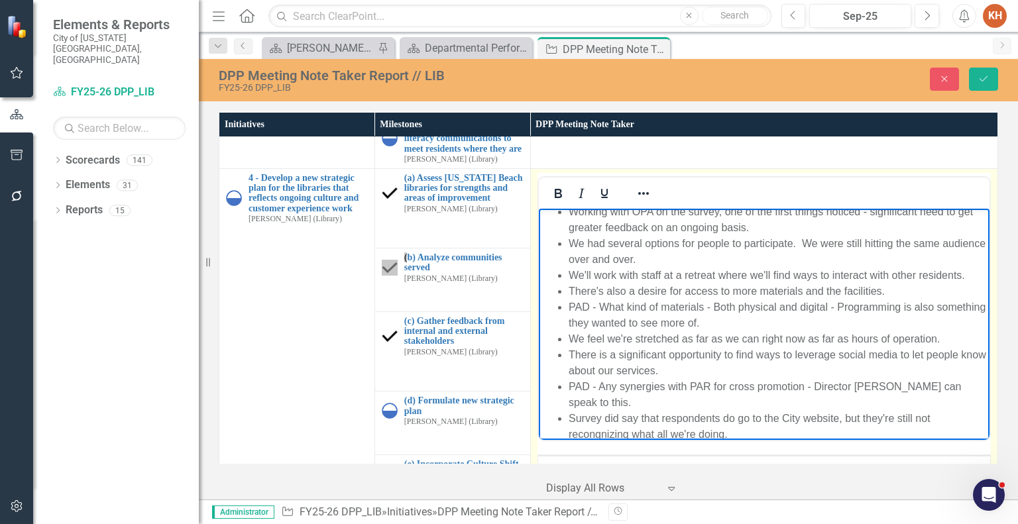
scroll to position [42, 0]
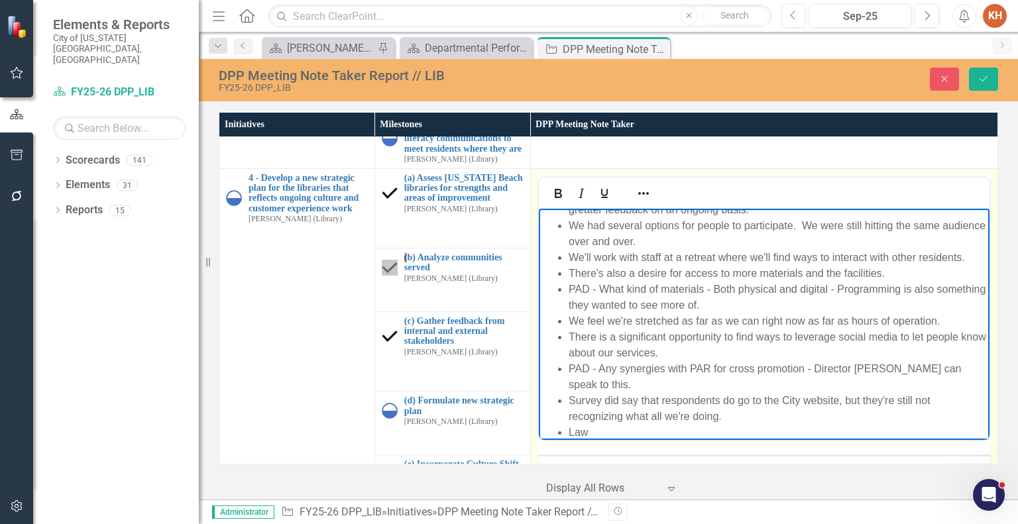
click at [633, 433] on li "Law" at bounding box center [776, 432] width 417 height 16
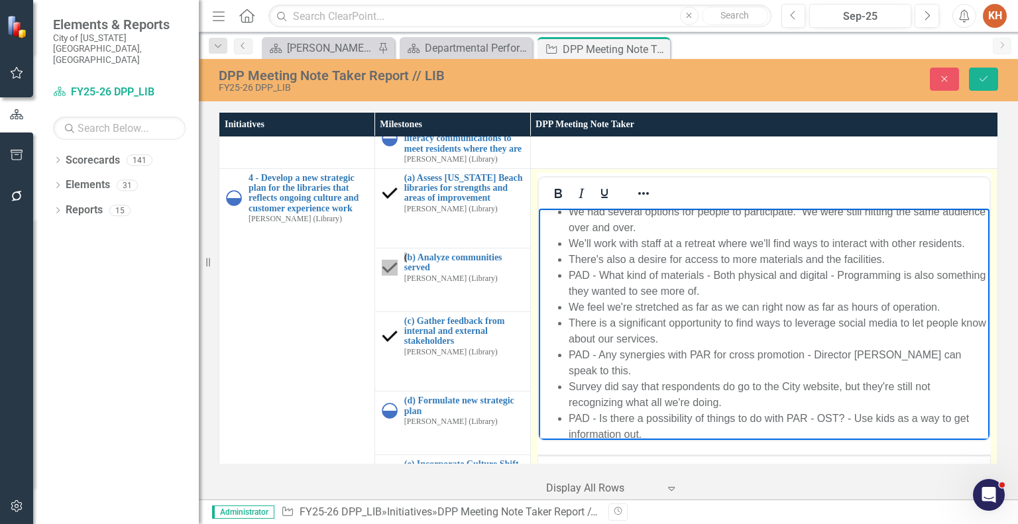
scroll to position [74, 0]
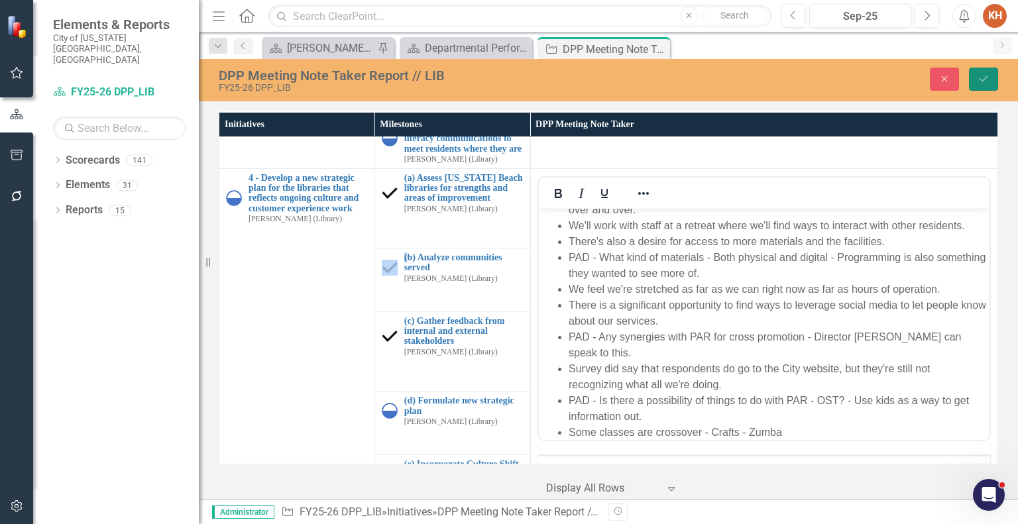
click at [985, 74] on button "Save" at bounding box center [983, 79] width 29 height 23
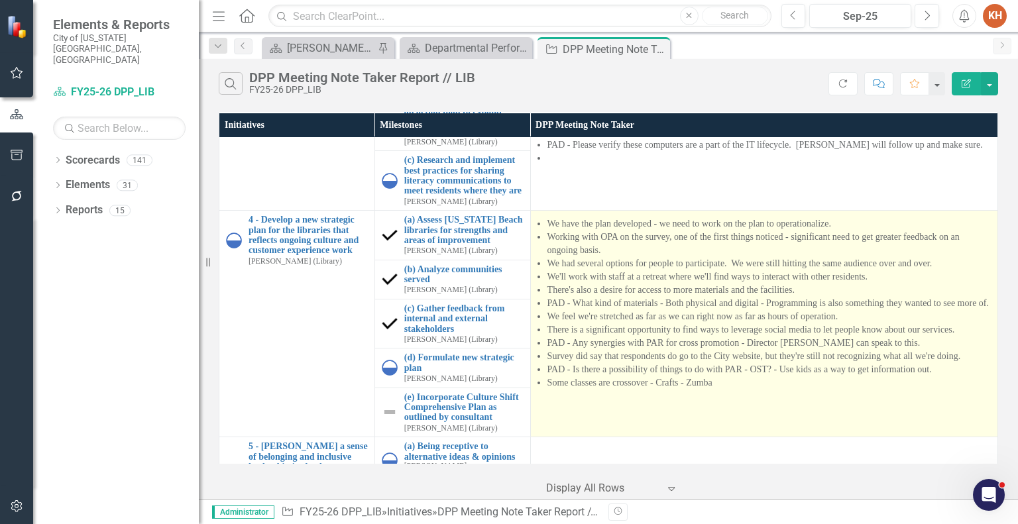
scroll to position [638, 0]
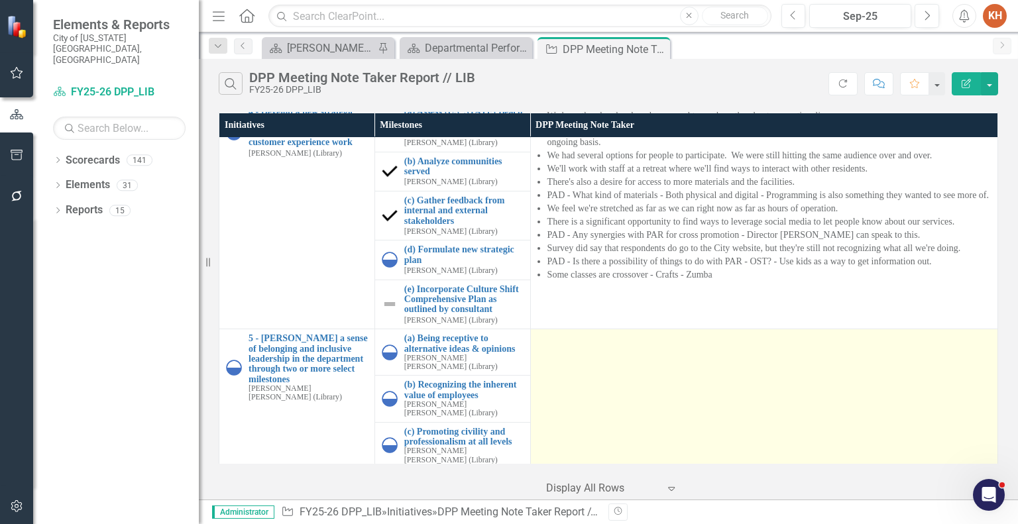
click at [604, 405] on td at bounding box center [763, 399] width 467 height 140
click at [604, 404] on td at bounding box center [763, 399] width 467 height 140
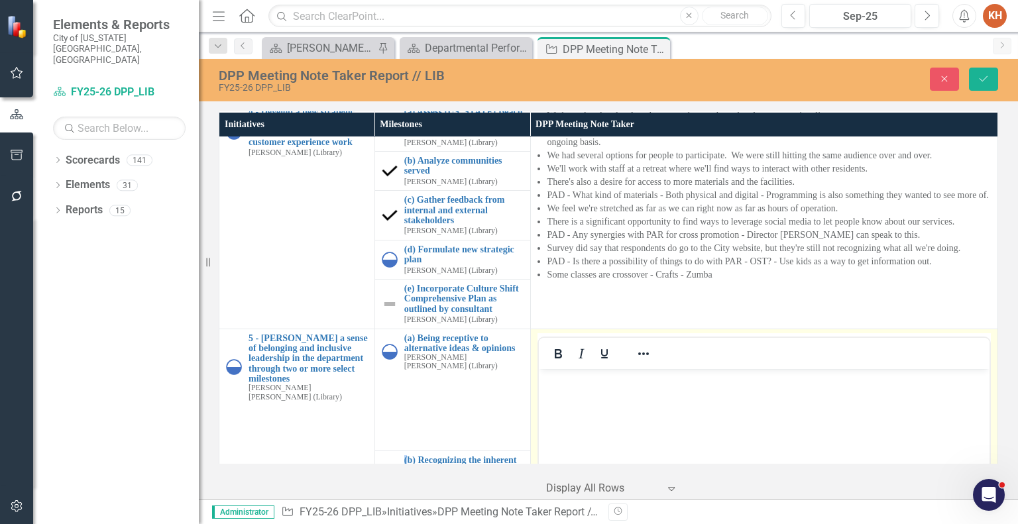
scroll to position [0, 0]
click at [631, 419] on body "Rich Text Area. Press ALT-0 for help." at bounding box center [763, 467] width 450 height 199
click at [645, 362] on icon "Reveal or hide additional toolbar items" at bounding box center [643, 354] width 16 height 16
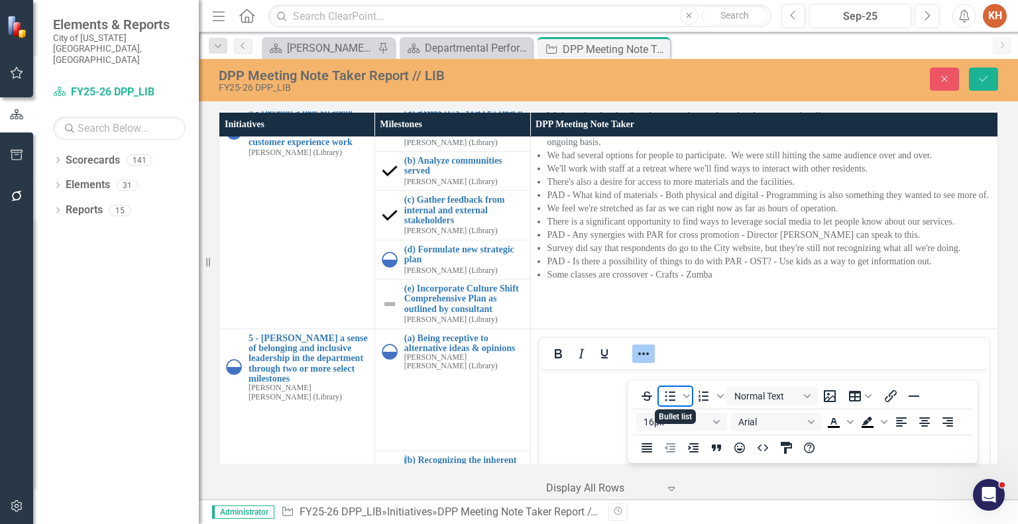
click at [672, 392] on icon "Bullet list" at bounding box center [670, 397] width 11 height 10
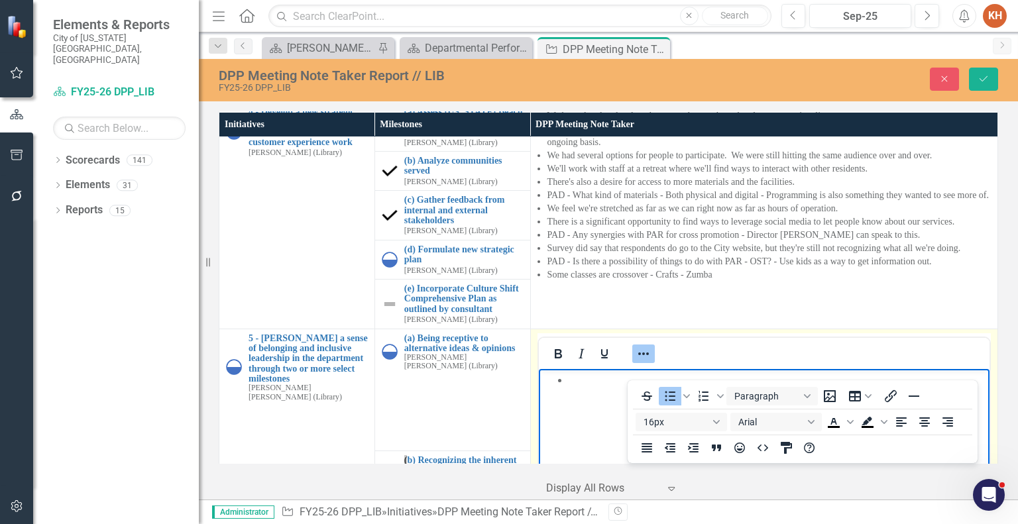
click at [583, 378] on li "Rich Text Area. Press ALT-0 for help." at bounding box center [776, 380] width 417 height 16
click at [635, 362] on icon "Reveal or hide additional toolbar items" at bounding box center [643, 354] width 16 height 16
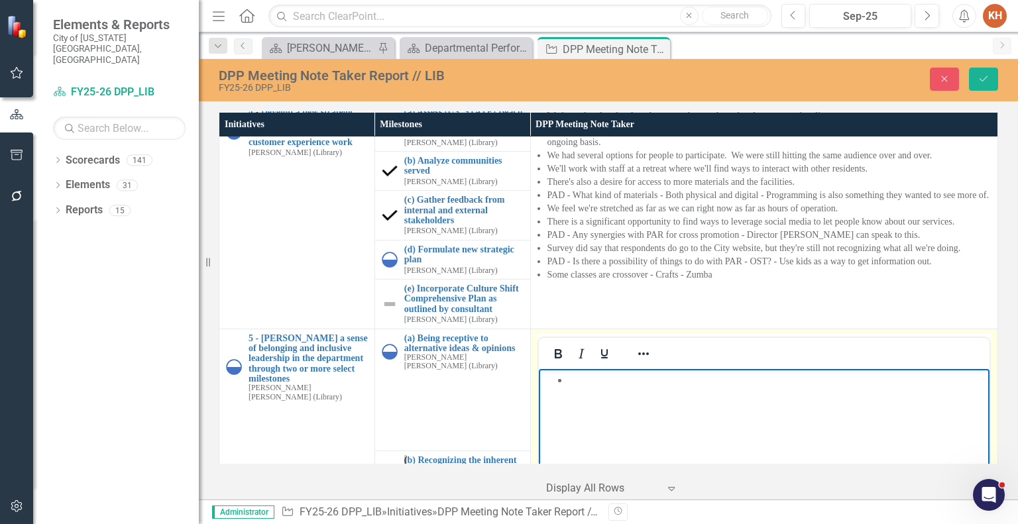
click at [615, 383] on li "Rich Text Area. Press ALT-0 for help." at bounding box center [776, 380] width 417 height 16
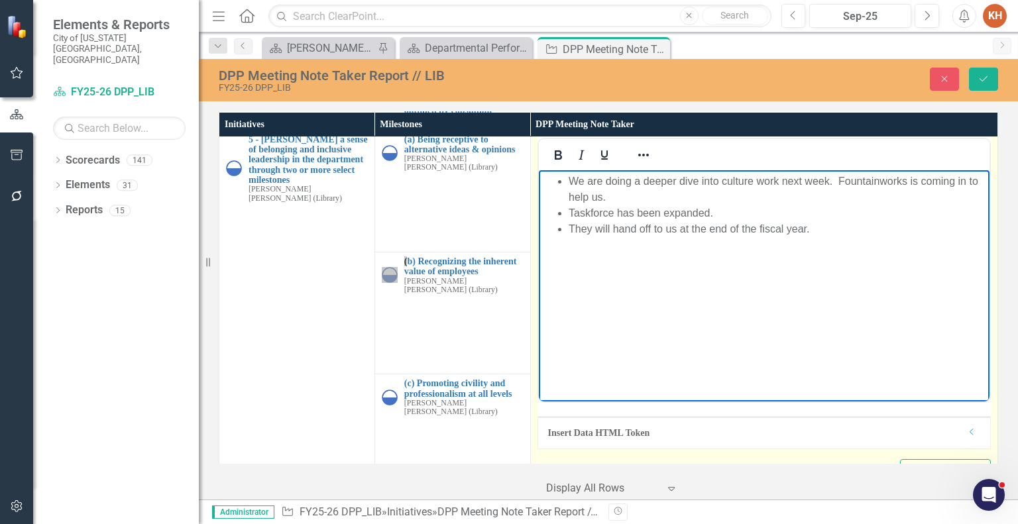
scroll to position [886, 0]
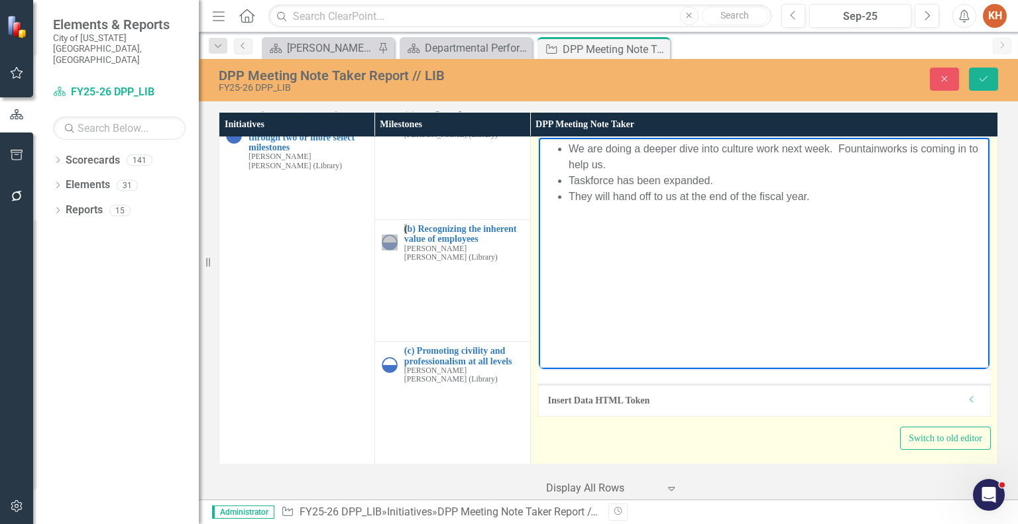
click at [851, 239] on body "We are doing a deeper dive into culture work next week. Fountainworks is coming…" at bounding box center [763, 236] width 450 height 199
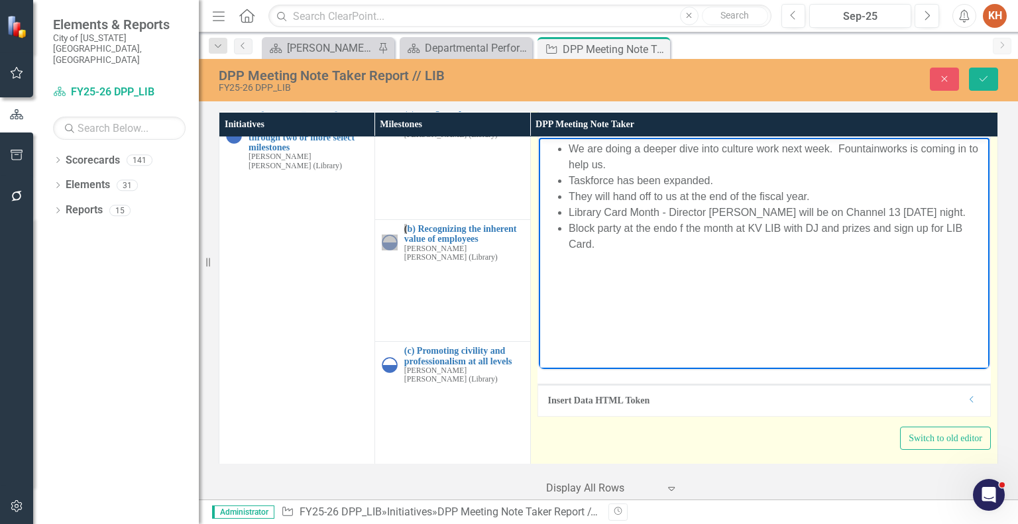
click at [672, 225] on li "Block party at the endo f the month at KV LIB with DJ and prizes and sign up fo…" at bounding box center [776, 236] width 417 height 32
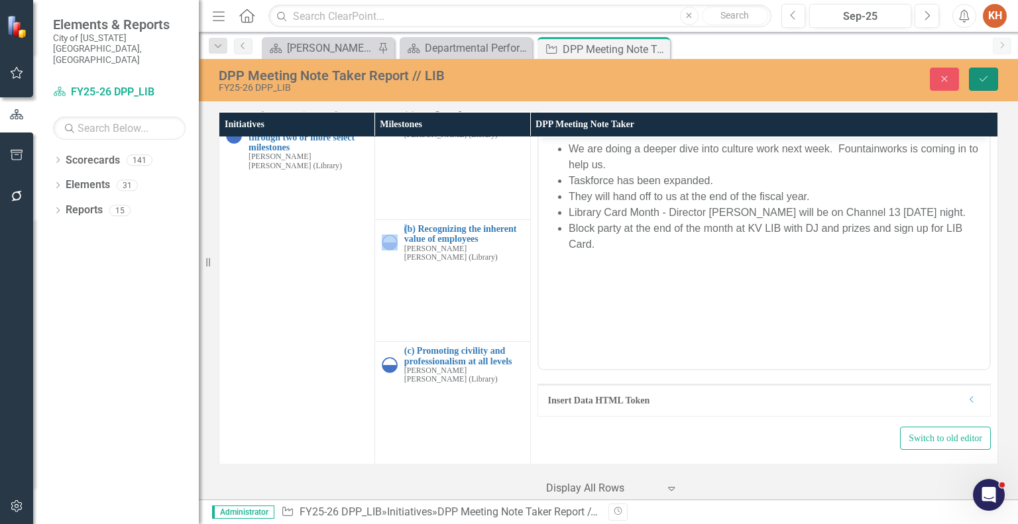
click at [984, 78] on icon "submit" at bounding box center [983, 78] width 8 height 5
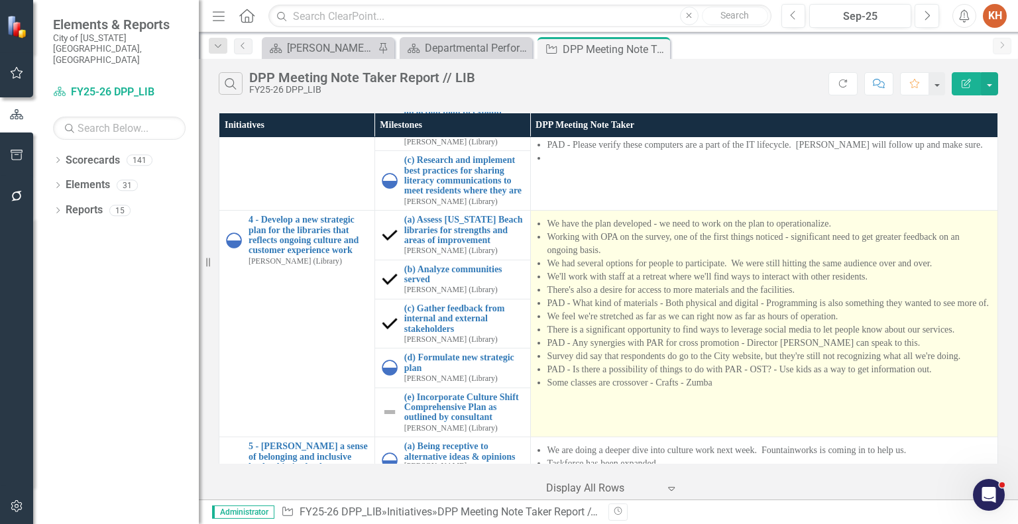
scroll to position [638, 0]
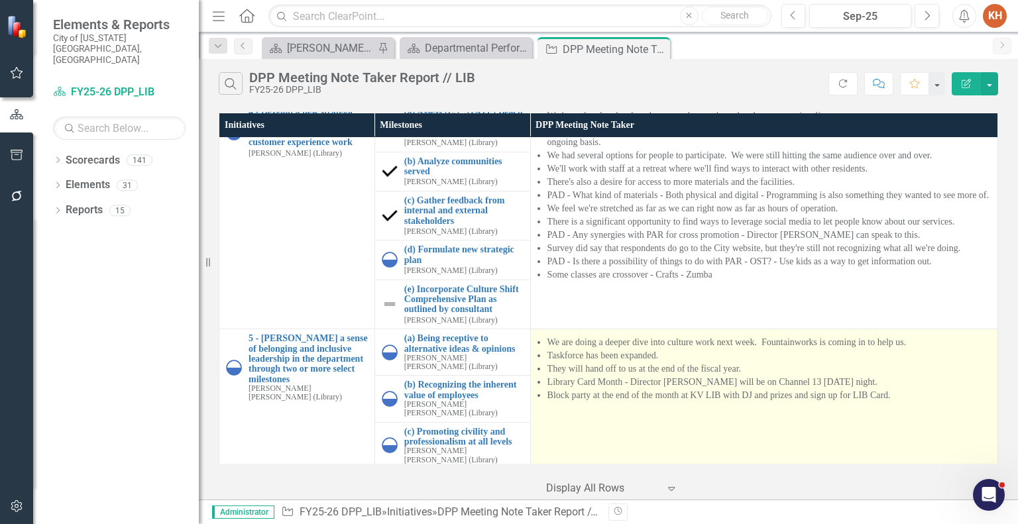
click at [737, 376] on li "They will hand off to us at the end of the fiscal year." at bounding box center [768, 368] width 443 height 13
click at [757, 389] on li "Library Card Month - Director [PERSON_NAME] will be on Channel 13 [DATE] night." at bounding box center [768, 382] width 443 height 13
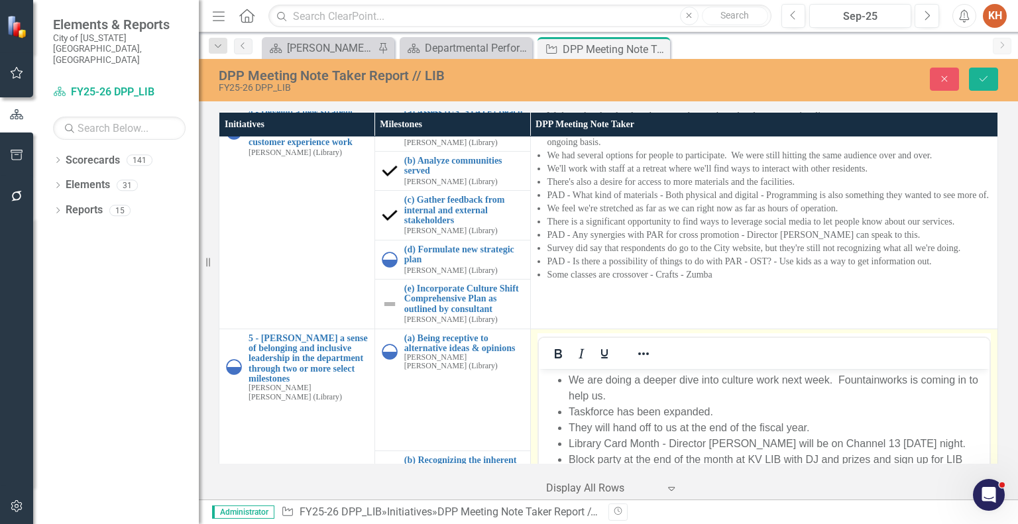
scroll to position [886, 0]
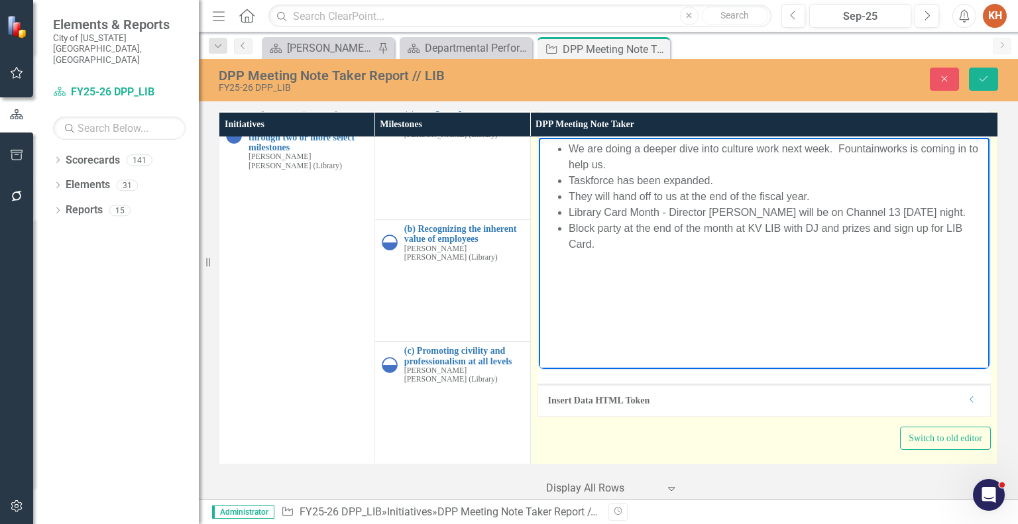
click at [778, 270] on body "We are doing a deeper dive into culture work next week. Fountainworks is coming…" at bounding box center [763, 236] width 450 height 199
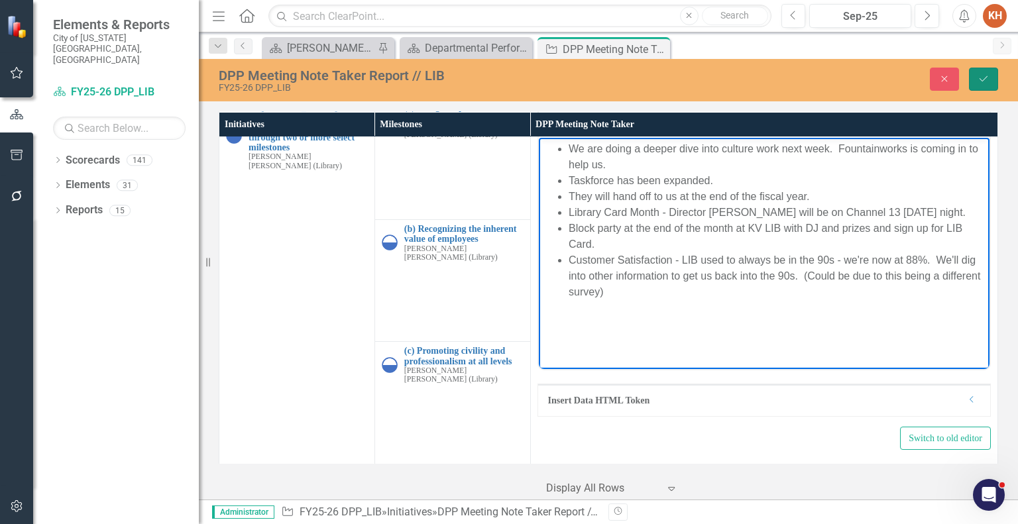
click at [988, 79] on icon "Save" at bounding box center [983, 78] width 12 height 9
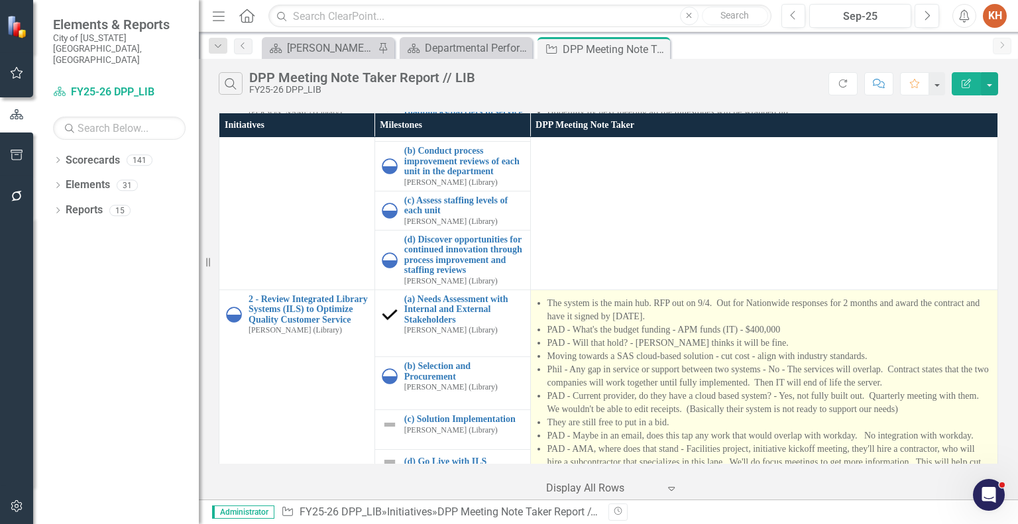
scroll to position [265, 0]
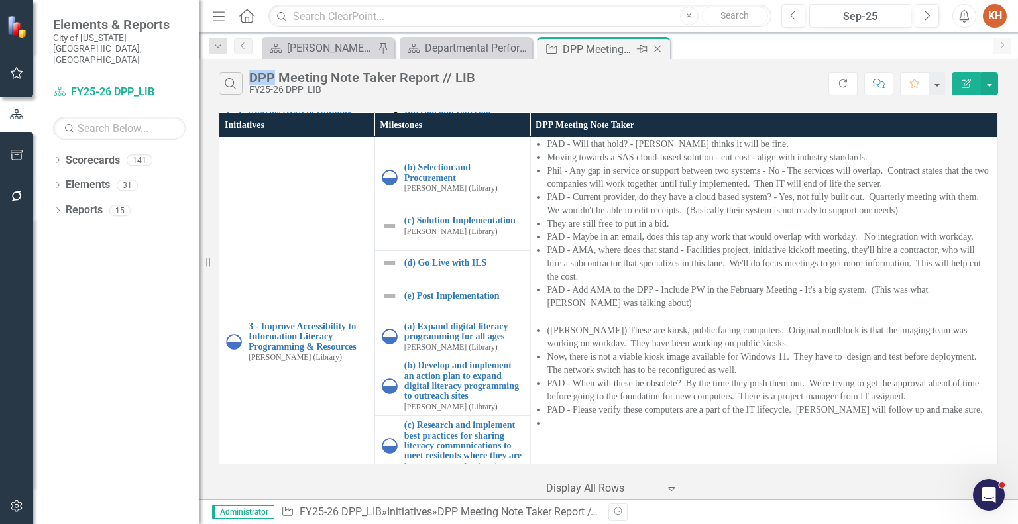
click at [657, 48] on icon at bounding box center [657, 49] width 7 height 7
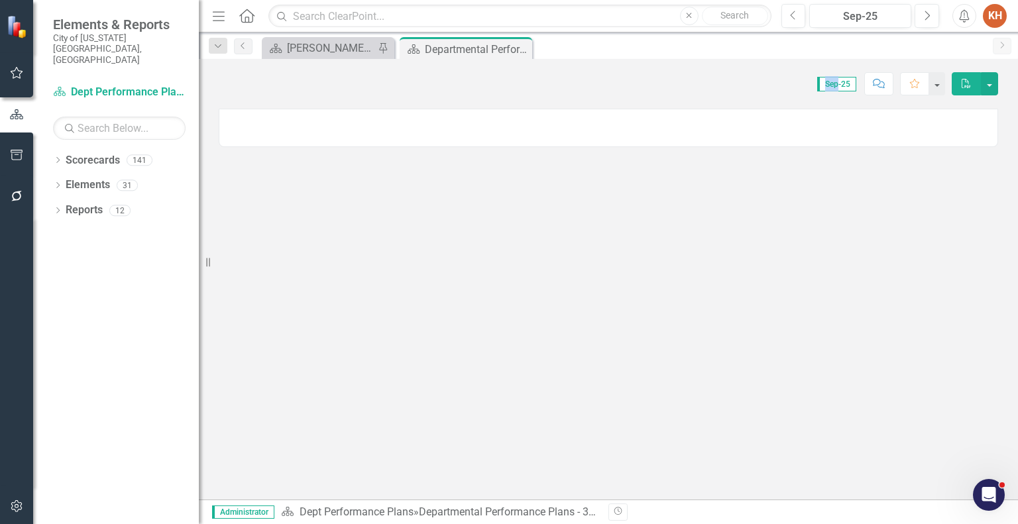
drag, startPoint x: 518, startPoint y: 47, endPoint x: 395, endPoint y: 49, distance: 122.6
click at [0, 0] on icon "Close" at bounding box center [0, 0] width 0 height 0
